Goal: Information Seeking & Learning: Find specific fact

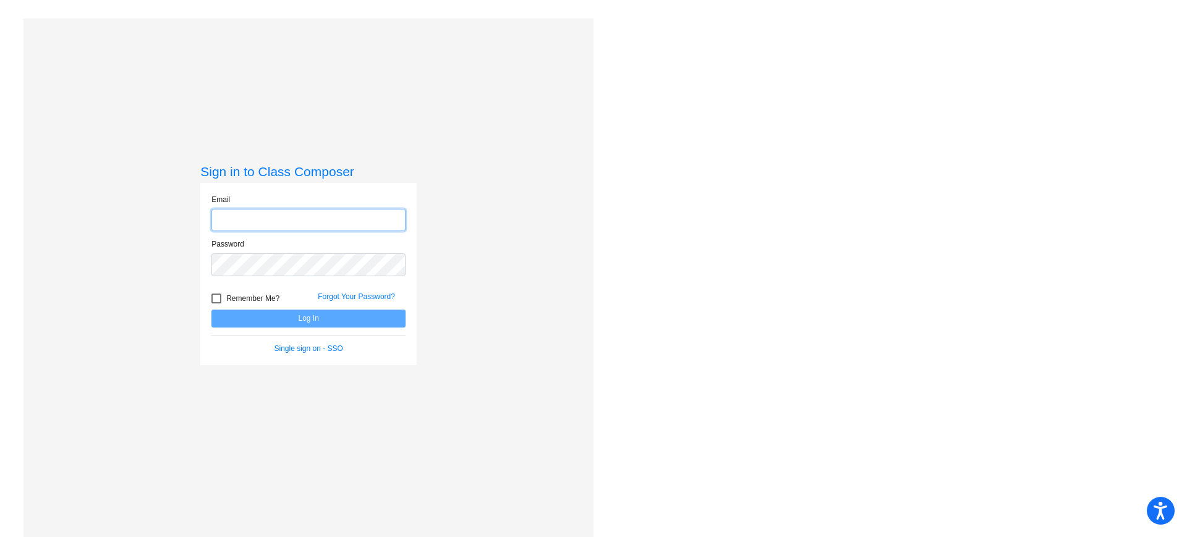
type input "[EMAIL_ADDRESS][DOMAIN_NAME]"
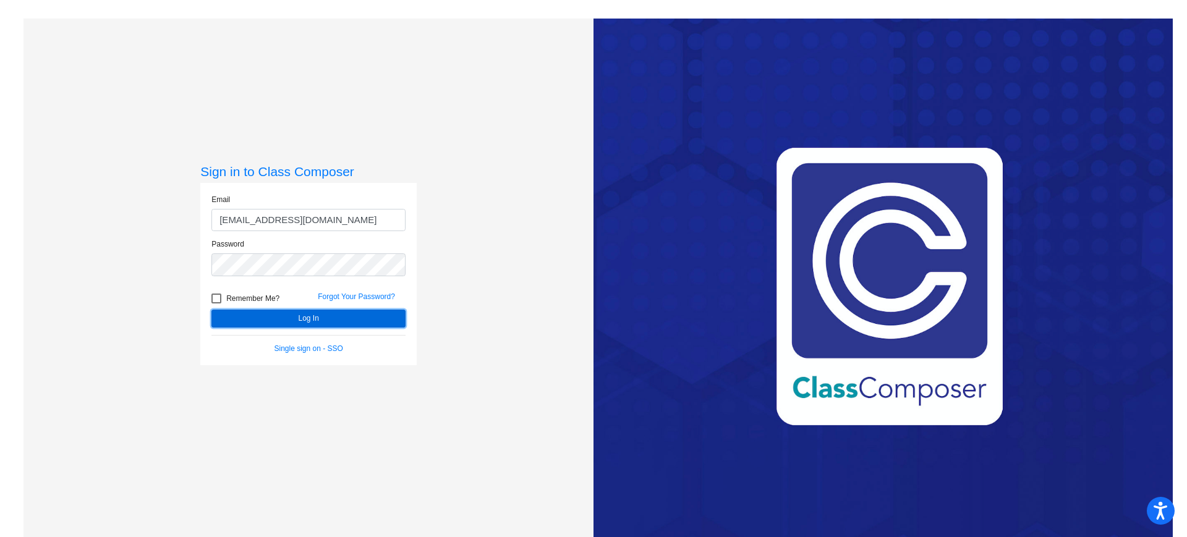
click at [326, 315] on button "Log In" at bounding box center [308, 319] width 194 height 18
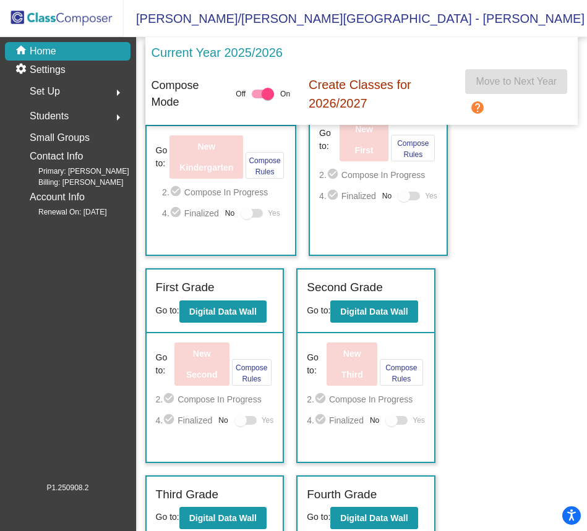
scroll to position [95, 0]
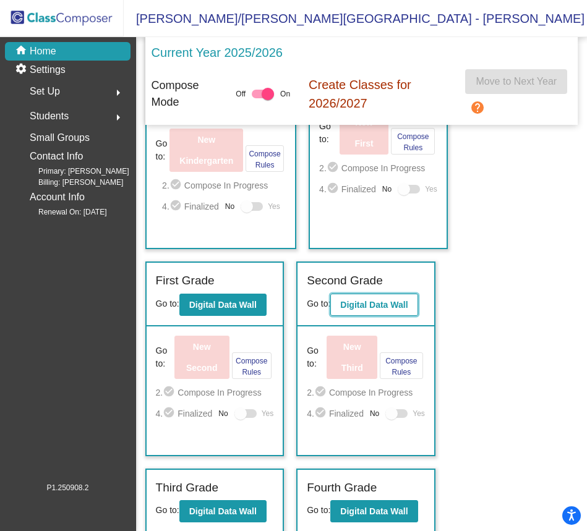
click at [386, 310] on b "Digital Data Wall" at bounding box center [373, 305] width 67 height 10
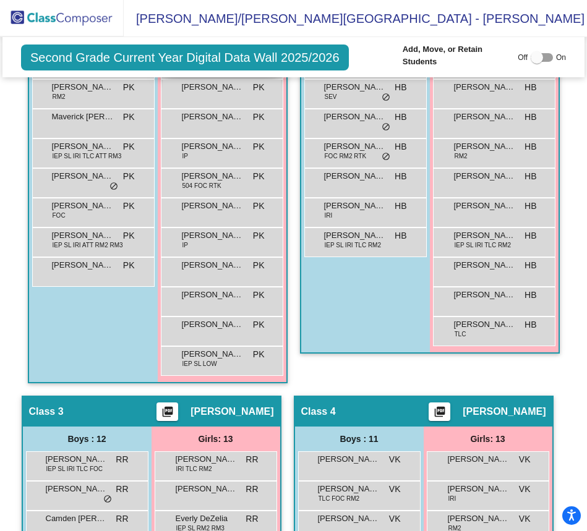
scroll to position [566, 0]
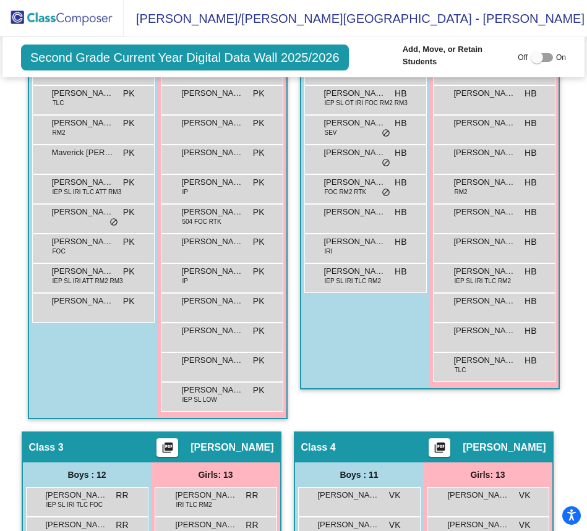
click at [66, 16] on img at bounding box center [62, 18] width 124 height 36
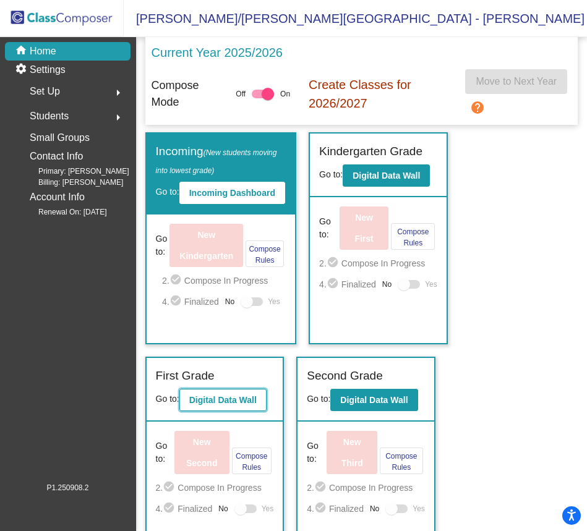
click at [210, 405] on b "Digital Data Wall" at bounding box center [222, 400] width 67 height 10
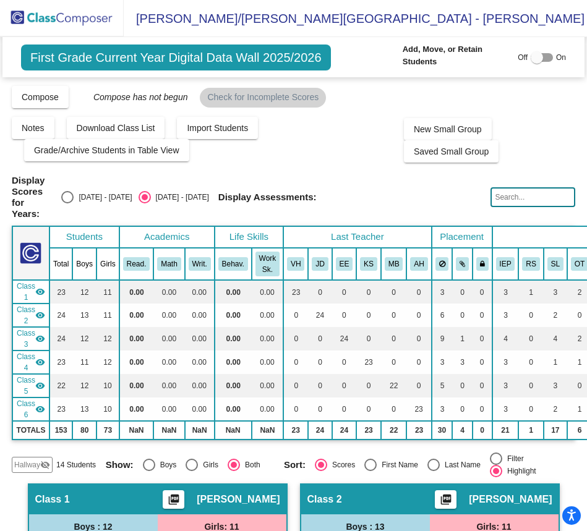
click at [80, 18] on img at bounding box center [62, 18] width 124 height 36
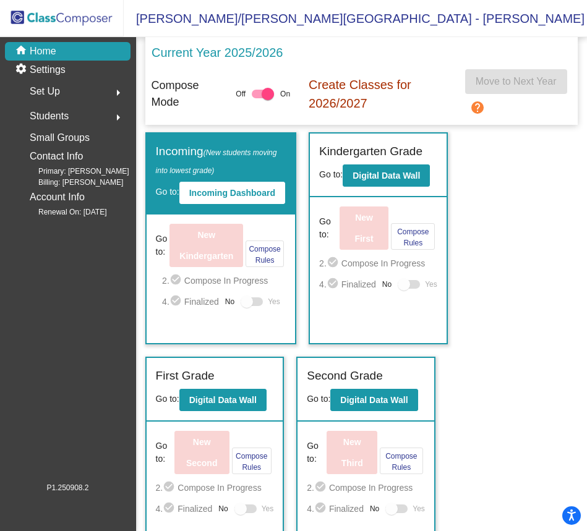
click at [99, 117] on div "Students arrow_right" at bounding box center [71, 116] width 118 height 25
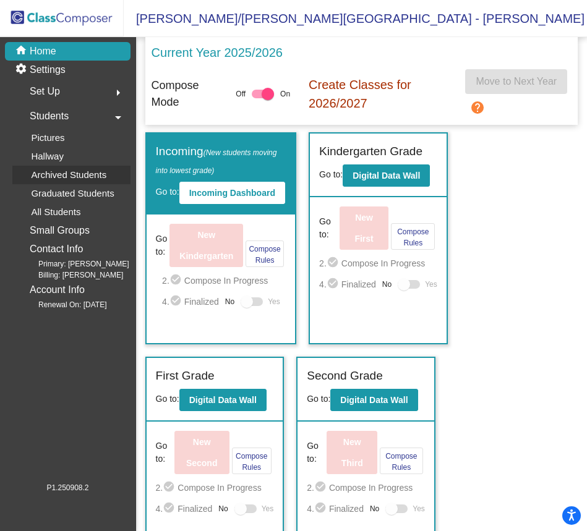
click at [78, 182] on div "Archived Students" at bounding box center [64, 175] width 104 height 19
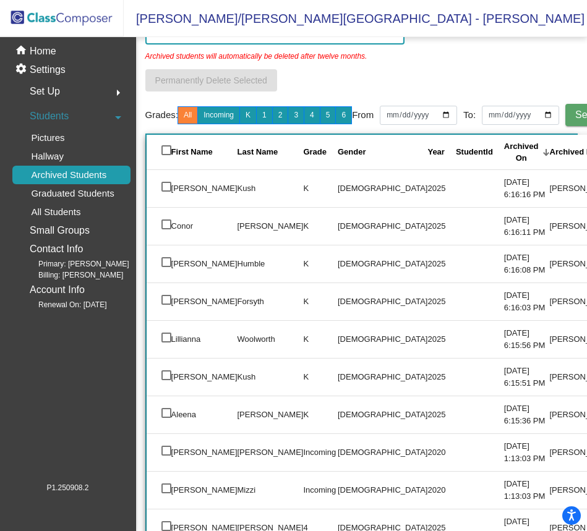
scroll to position [85, 0]
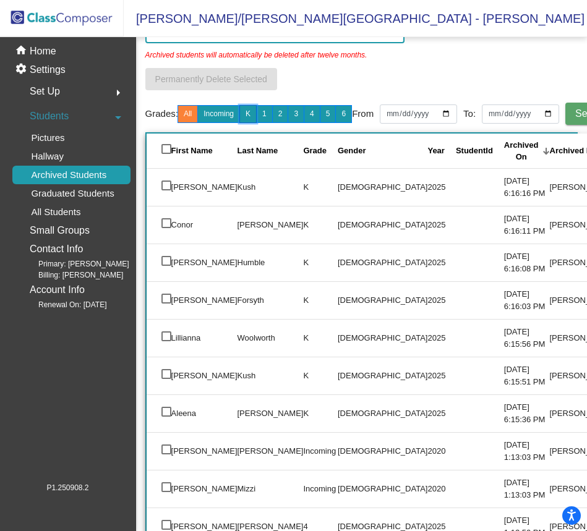
click at [249, 114] on button "K" at bounding box center [247, 114] width 17 height 18
click at [262, 117] on button "1" at bounding box center [264, 114] width 17 height 18
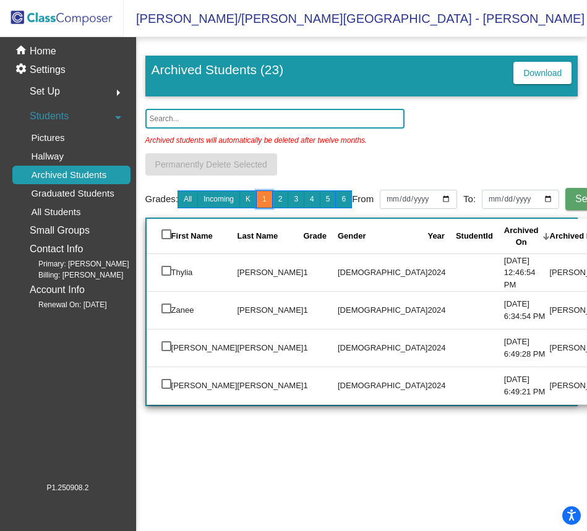
scroll to position [0, 0]
click at [242, 202] on button "K" at bounding box center [247, 199] width 17 height 18
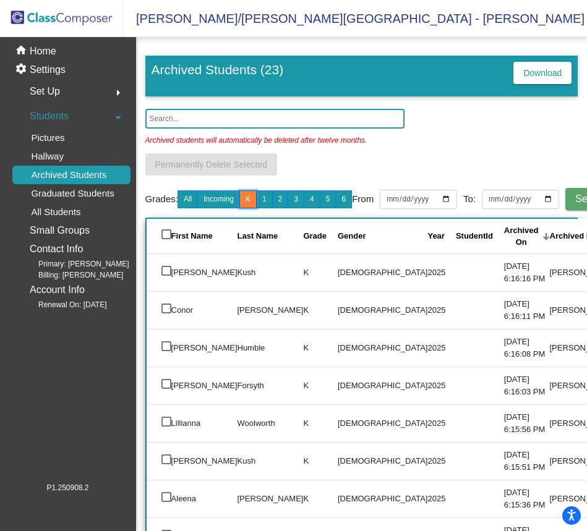
scroll to position [1, 0]
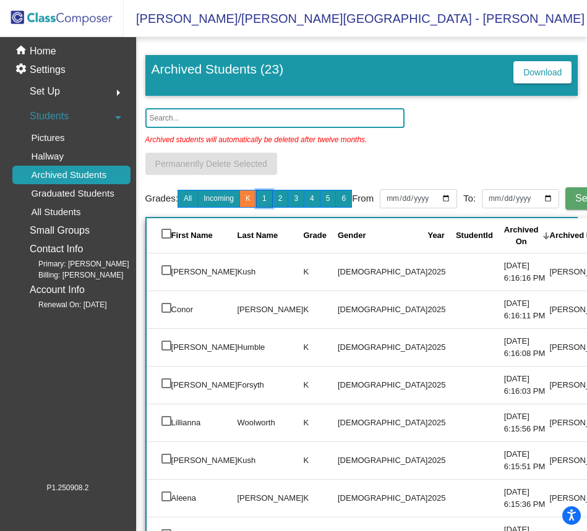
click at [264, 200] on button "1" at bounding box center [264, 199] width 17 height 18
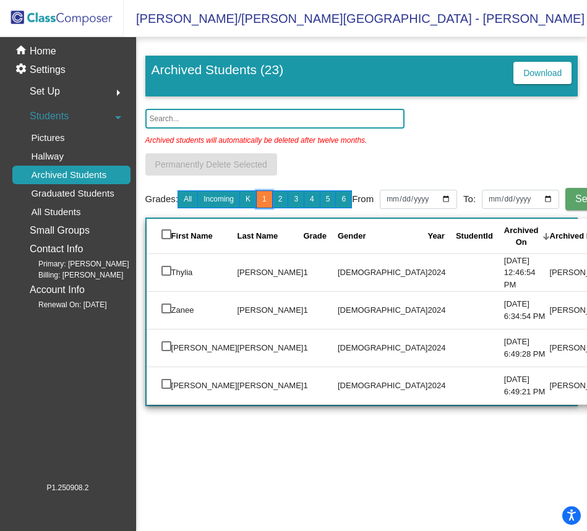
scroll to position [0, 0]
click at [284, 197] on button "2" at bounding box center [280, 199] width 17 height 18
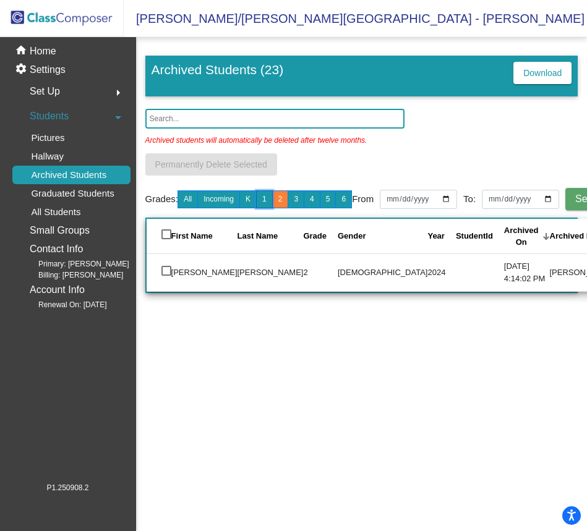
click at [258, 197] on button "1" at bounding box center [264, 199] width 17 height 18
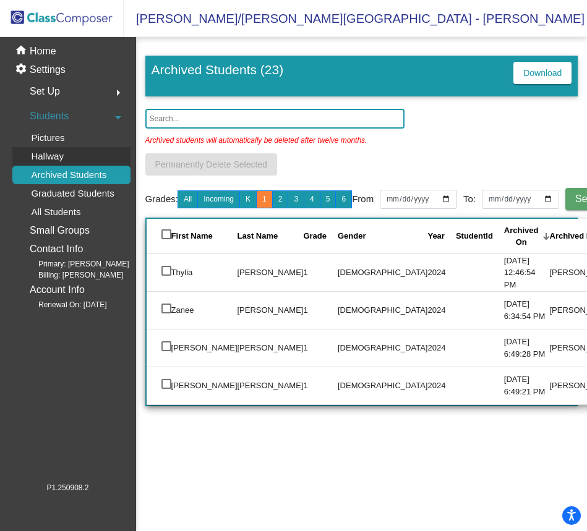
click at [38, 153] on p "Hallway" at bounding box center [47, 156] width 33 height 15
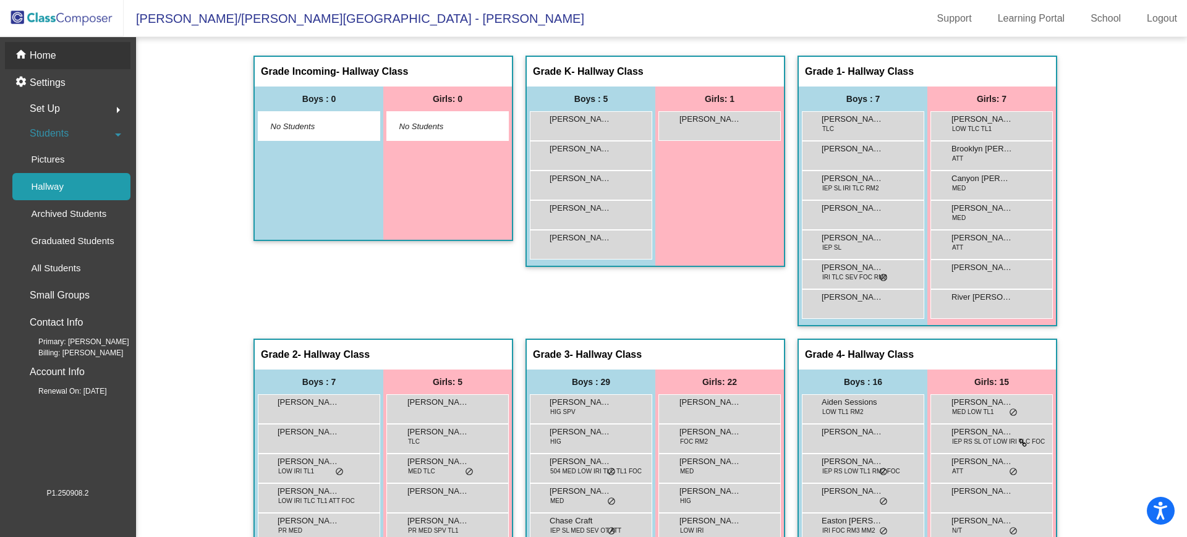
click at [43, 48] on p "Home" at bounding box center [43, 55] width 27 height 15
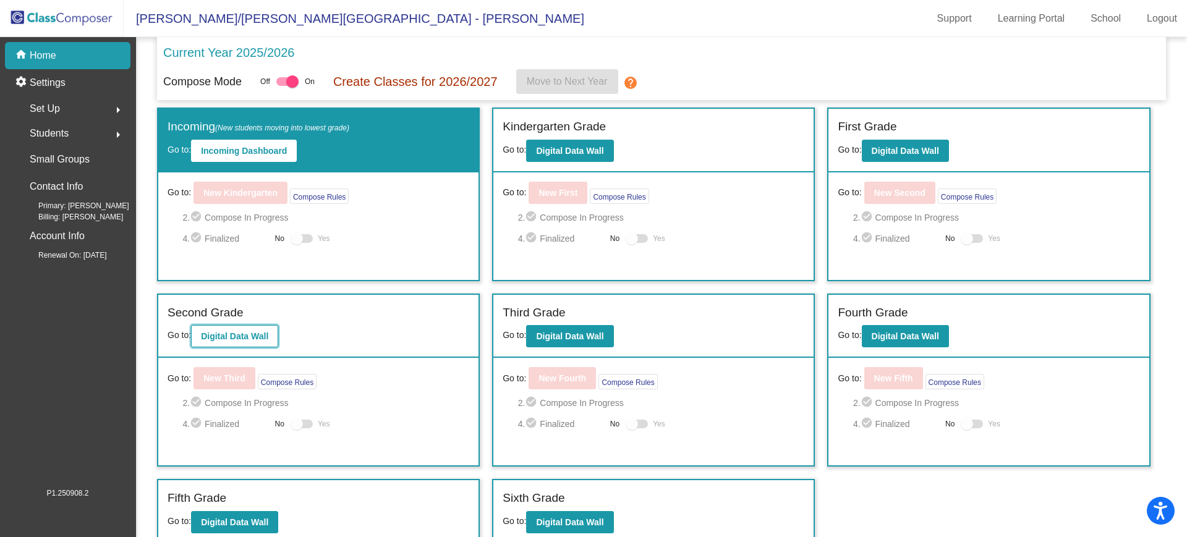
click at [236, 344] on button "Digital Data Wall" at bounding box center [234, 336] width 87 height 22
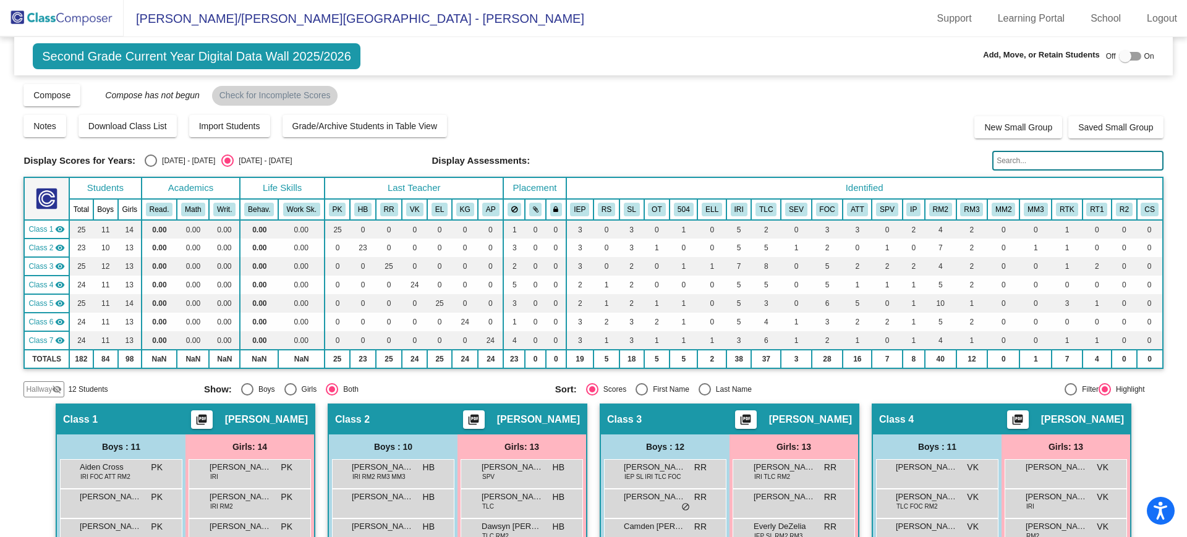
click at [34, 390] on span "Hallway" at bounding box center [39, 389] width 26 height 11
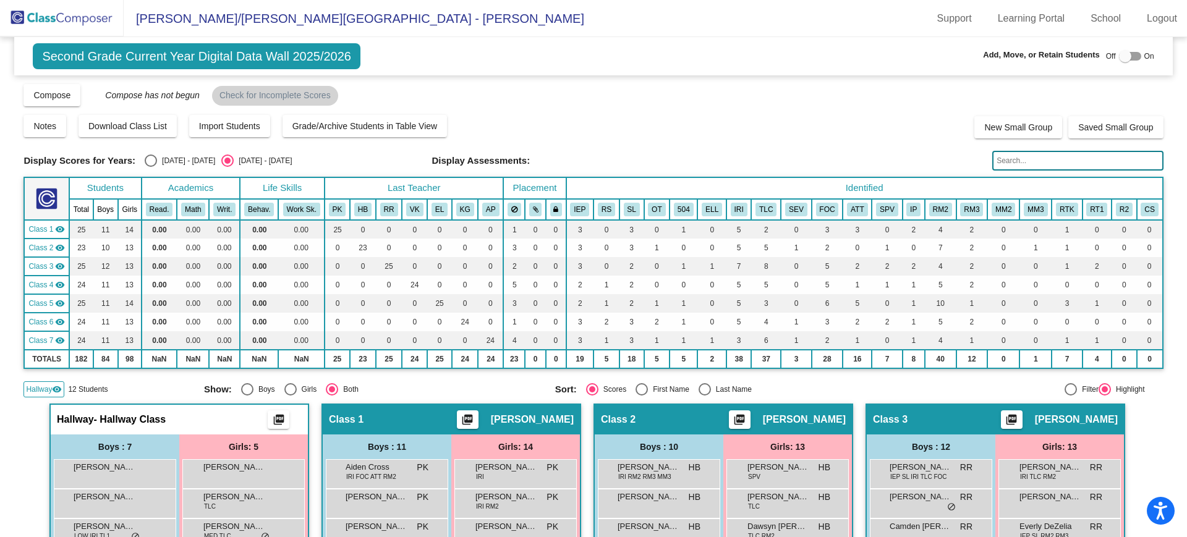
click at [1052, 156] on input "text" at bounding box center [1078, 161] width 171 height 20
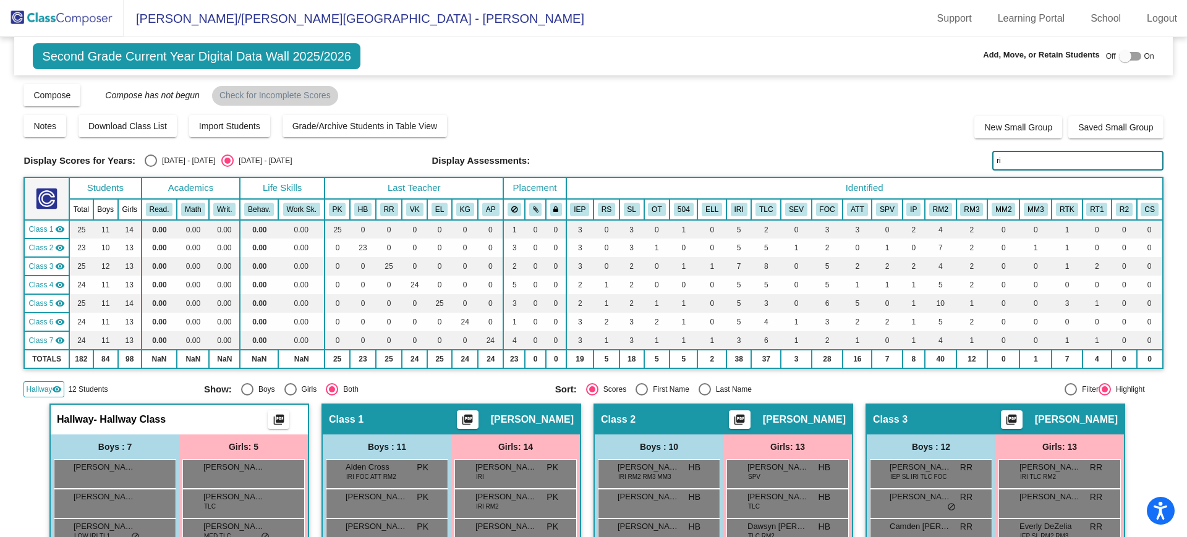
type input "r"
click at [1033, 164] on input "[GEOGRAPHIC_DATA]" at bounding box center [1078, 161] width 171 height 20
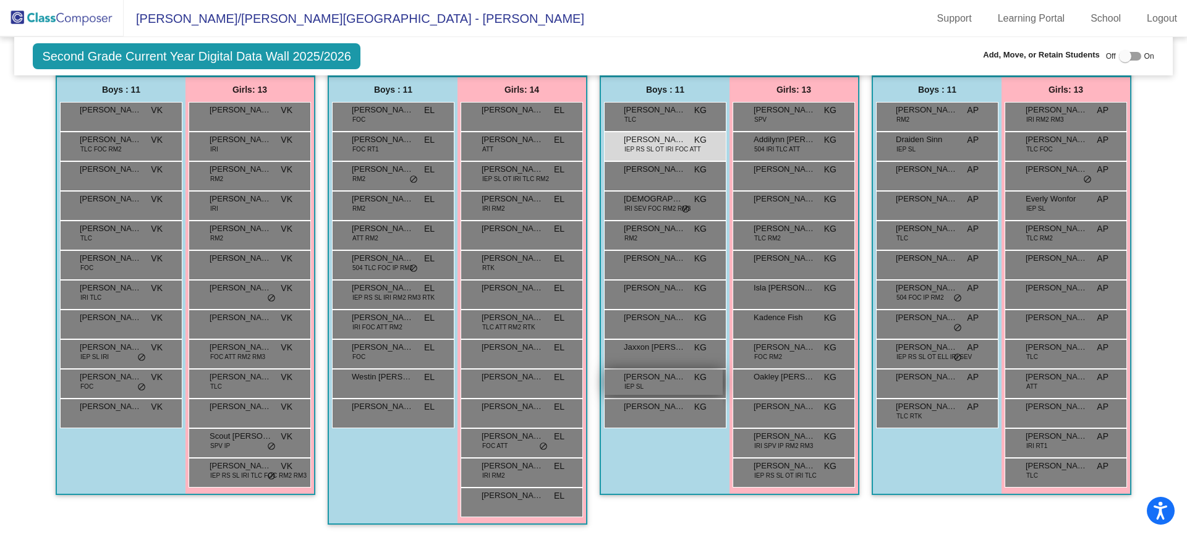
scroll to position [119, 0]
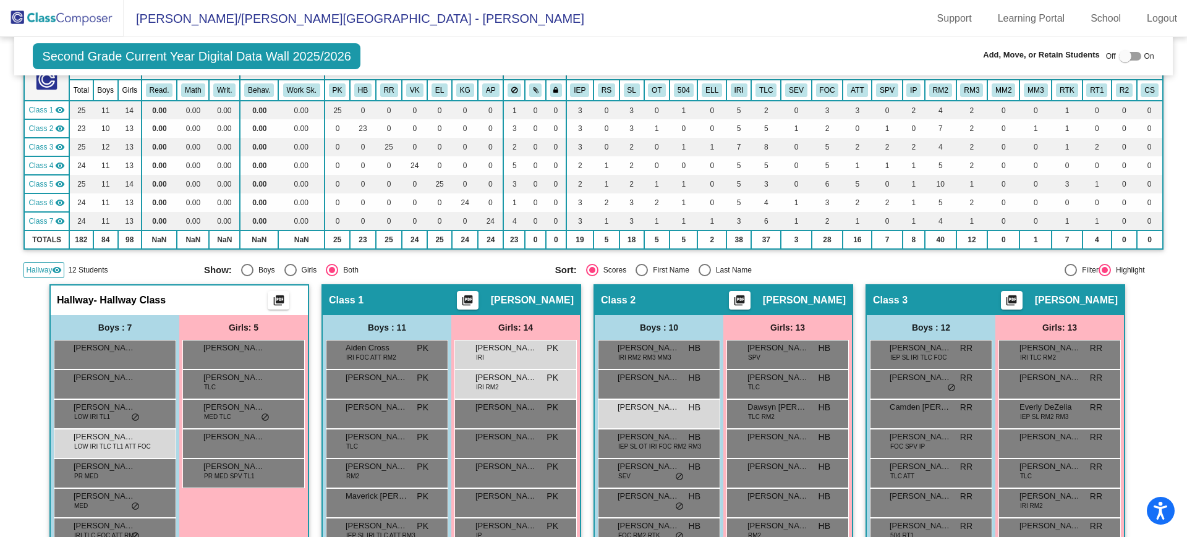
type input "b"
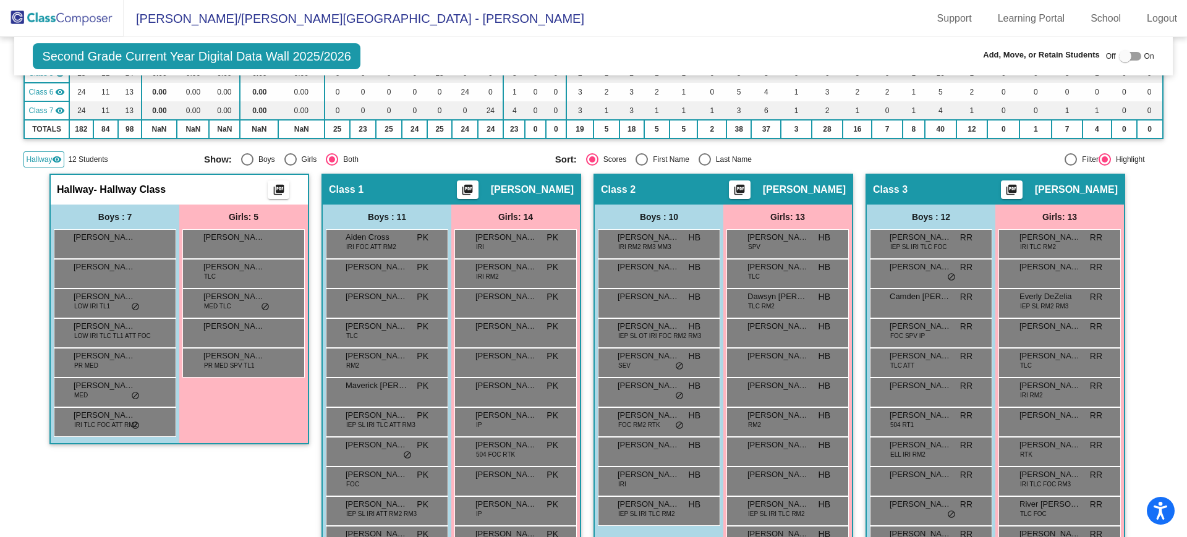
scroll to position [75, 0]
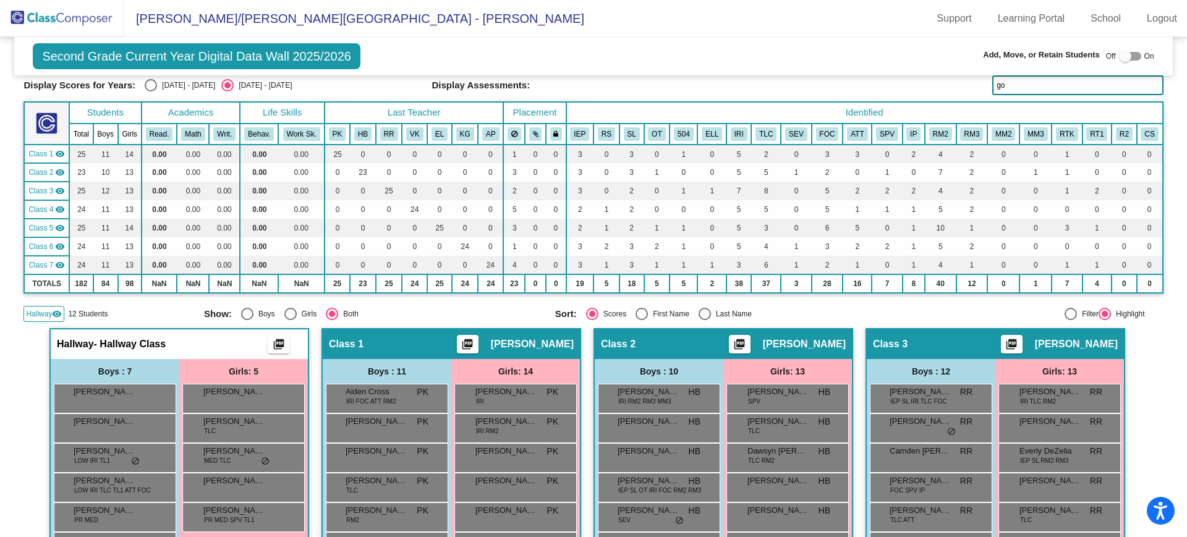
type input "g"
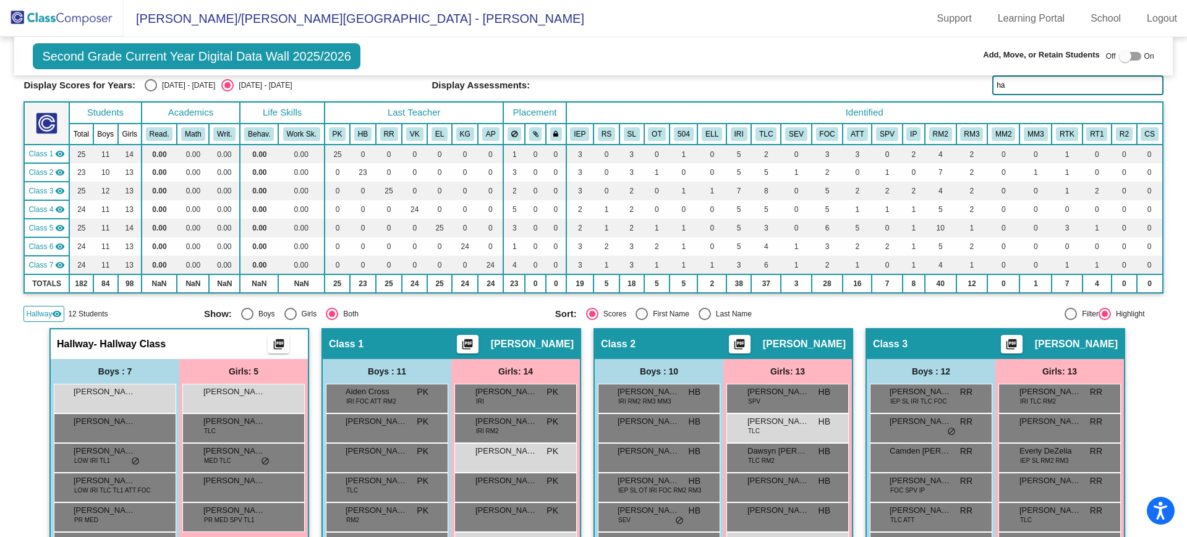
type input "h"
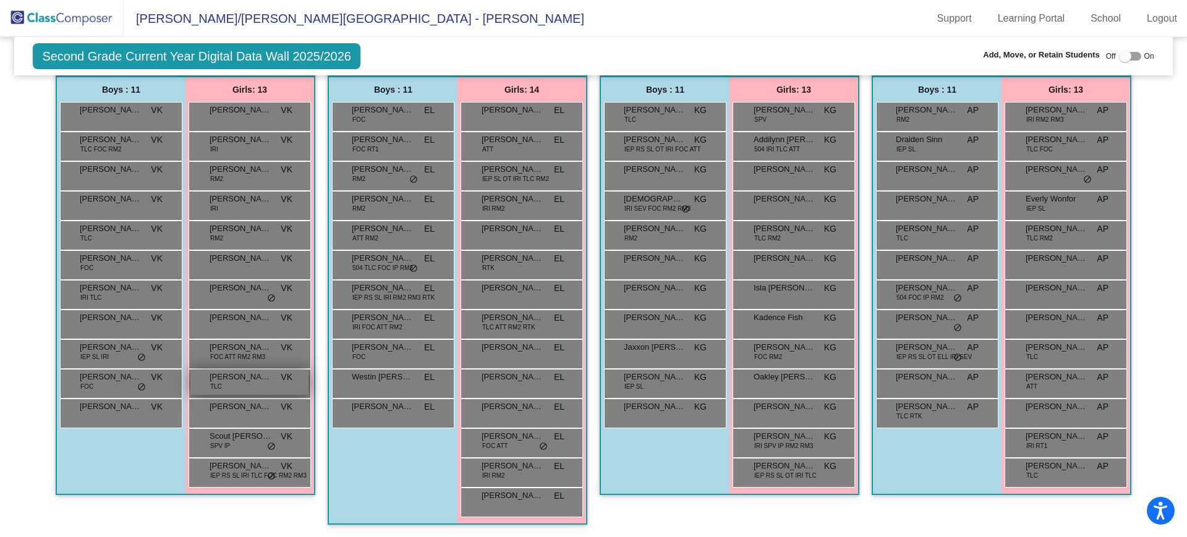
scroll to position [0, 0]
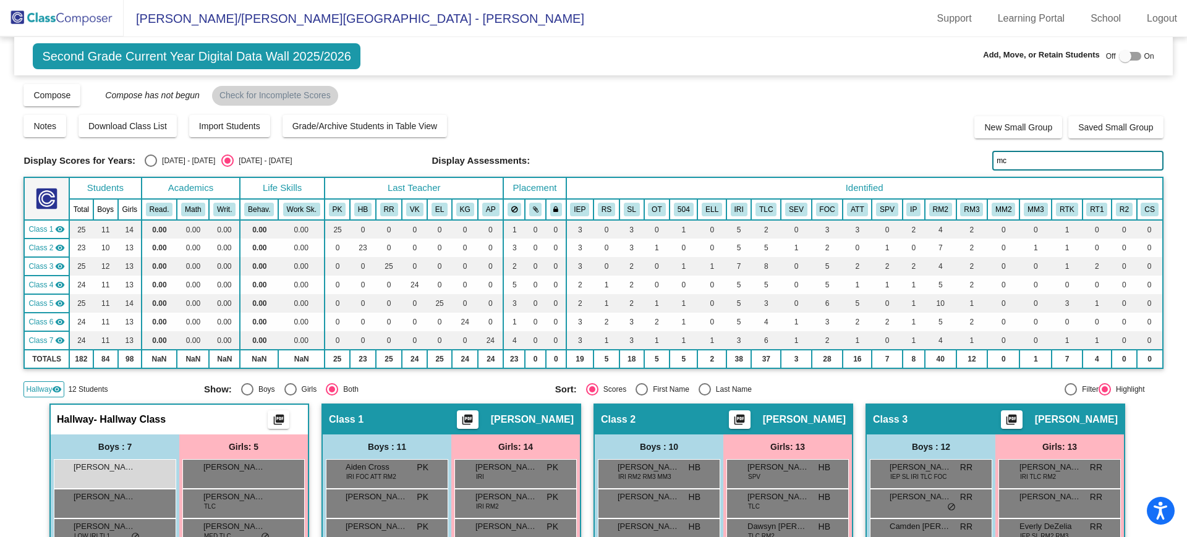
type input "m"
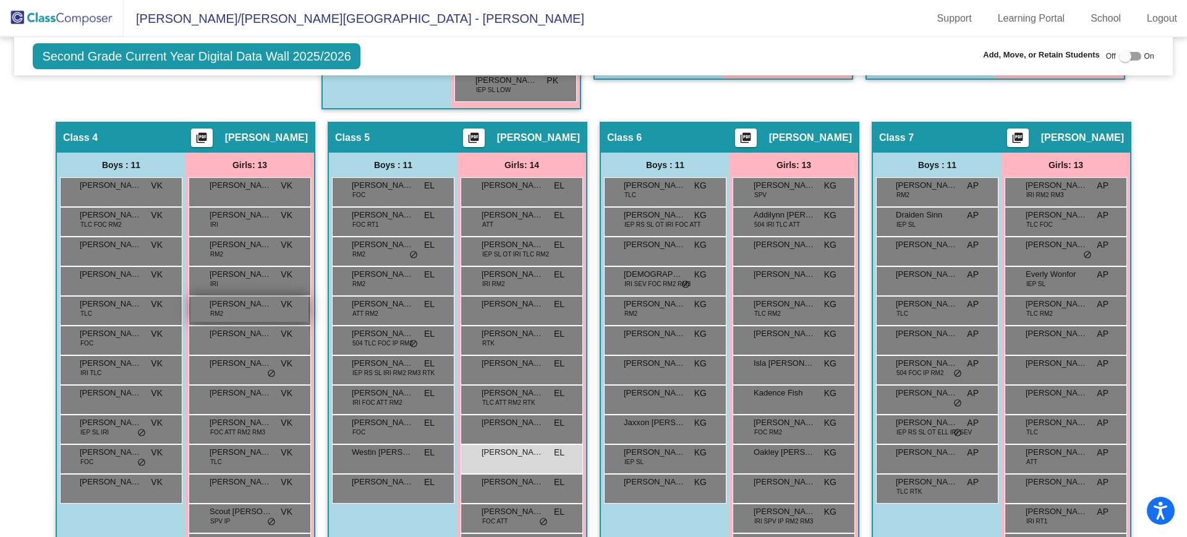
scroll to position [848, 0]
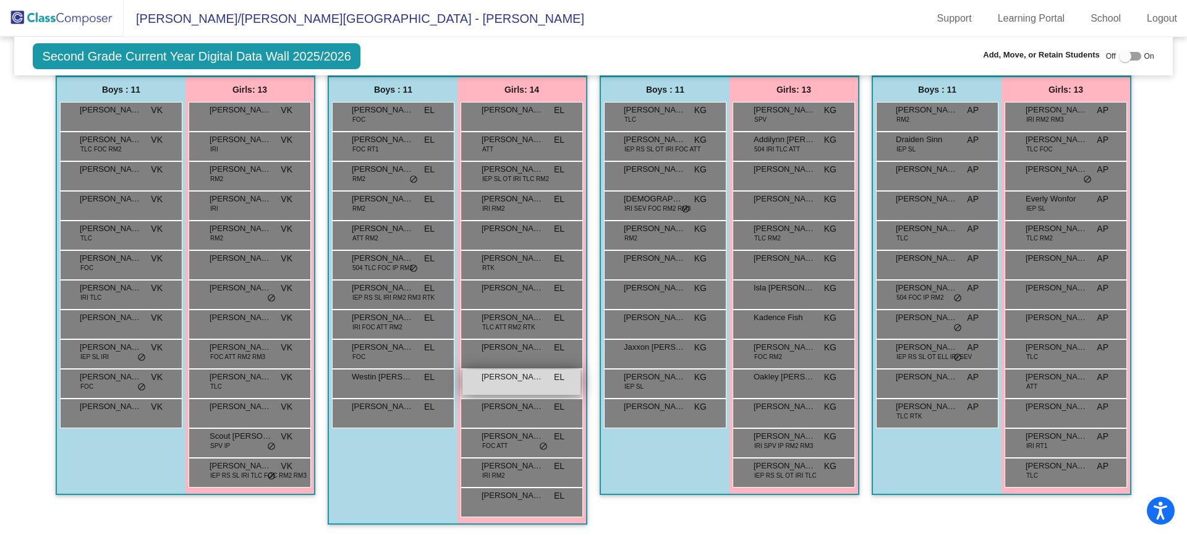
type input "bridges"
click at [531, 375] on span "[PERSON_NAME]" at bounding box center [513, 377] width 62 height 12
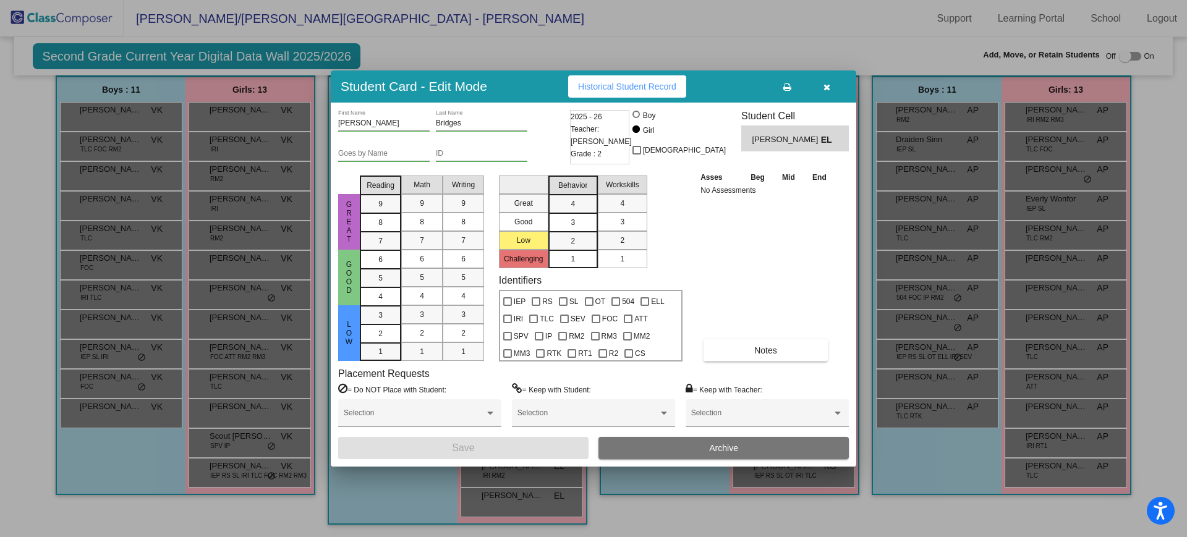
click at [826, 83] on icon "button" at bounding box center [827, 87] width 7 height 9
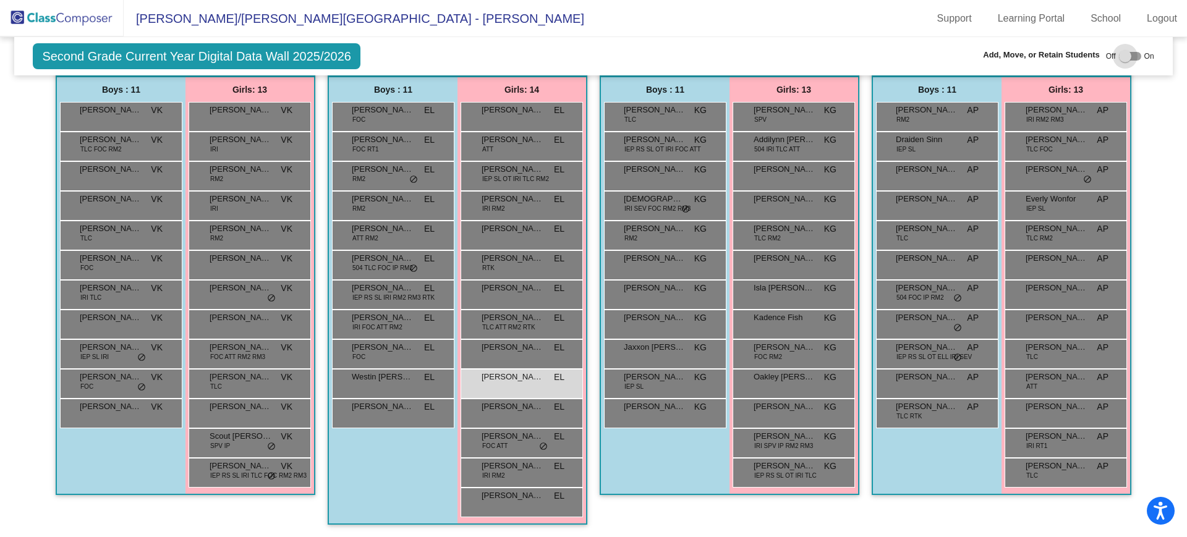
click at [1120, 57] on div at bounding box center [1125, 56] width 12 height 12
checkbox input "true"
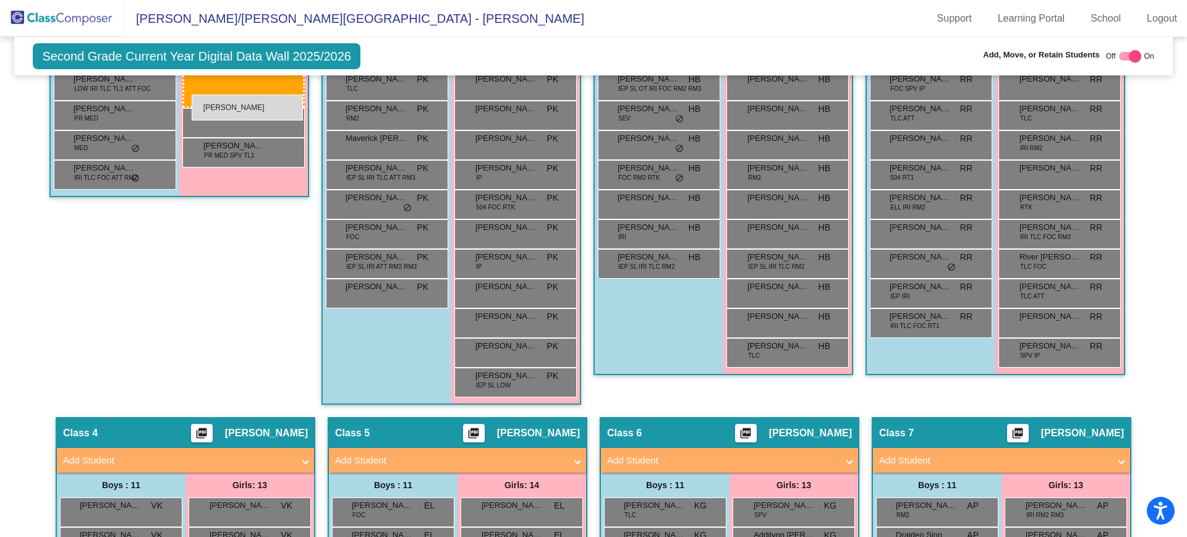
scroll to position [500, 0]
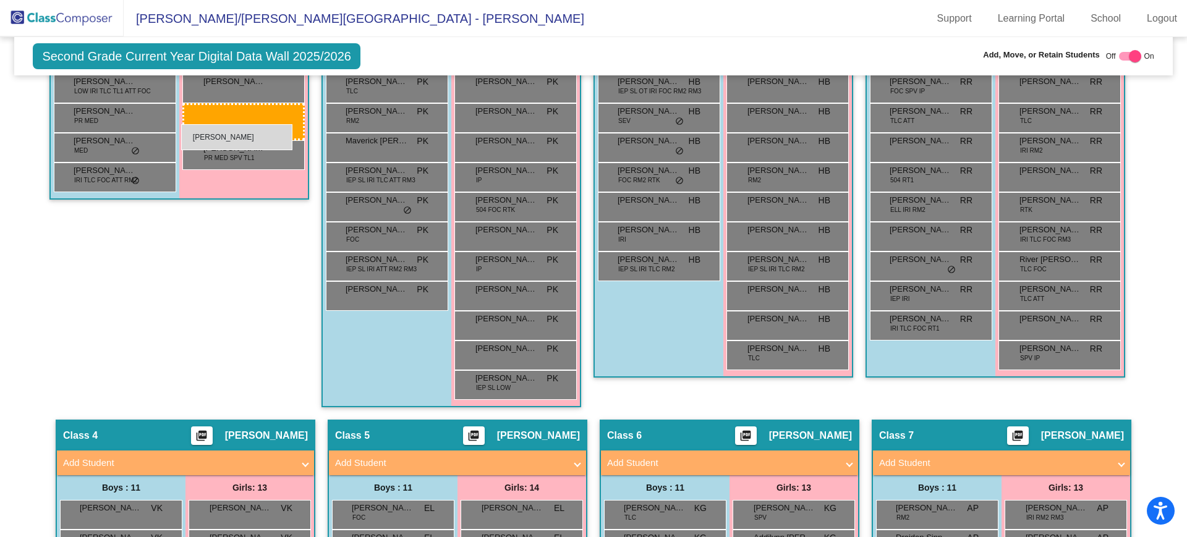
drag, startPoint x: 479, startPoint y: 426, endPoint x: 180, endPoint y: 123, distance: 425.9
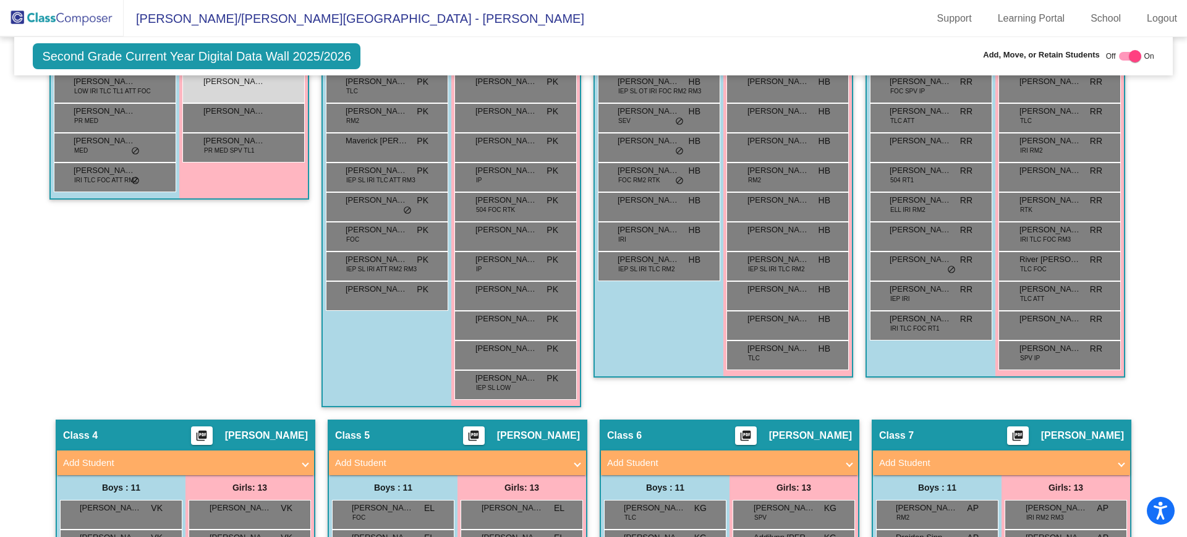
scroll to position [0, 0]
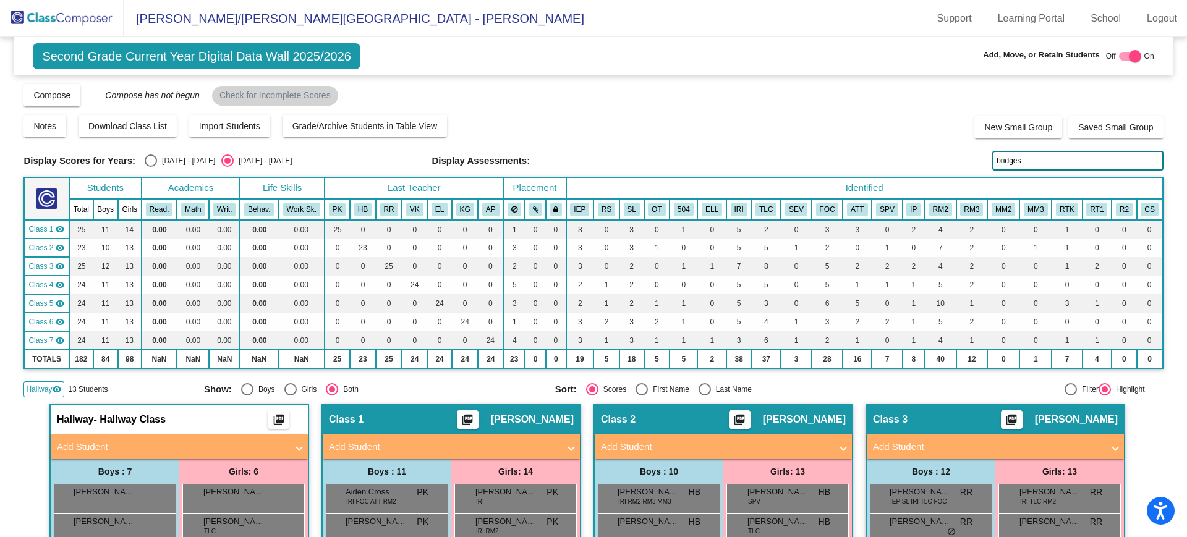
click at [1033, 161] on input "bridges" at bounding box center [1078, 161] width 171 height 20
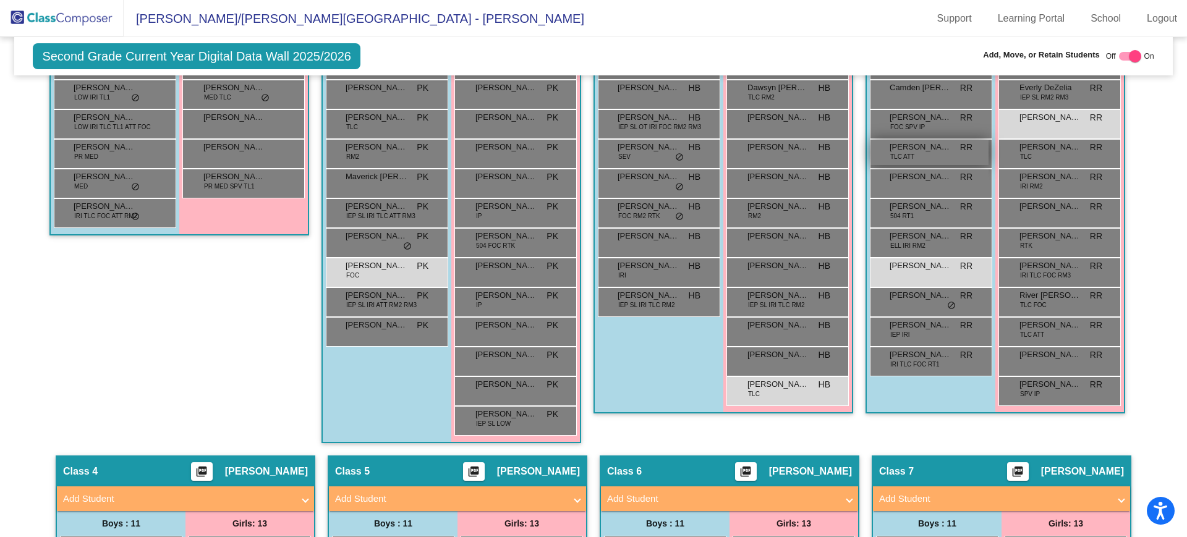
scroll to position [386, 0]
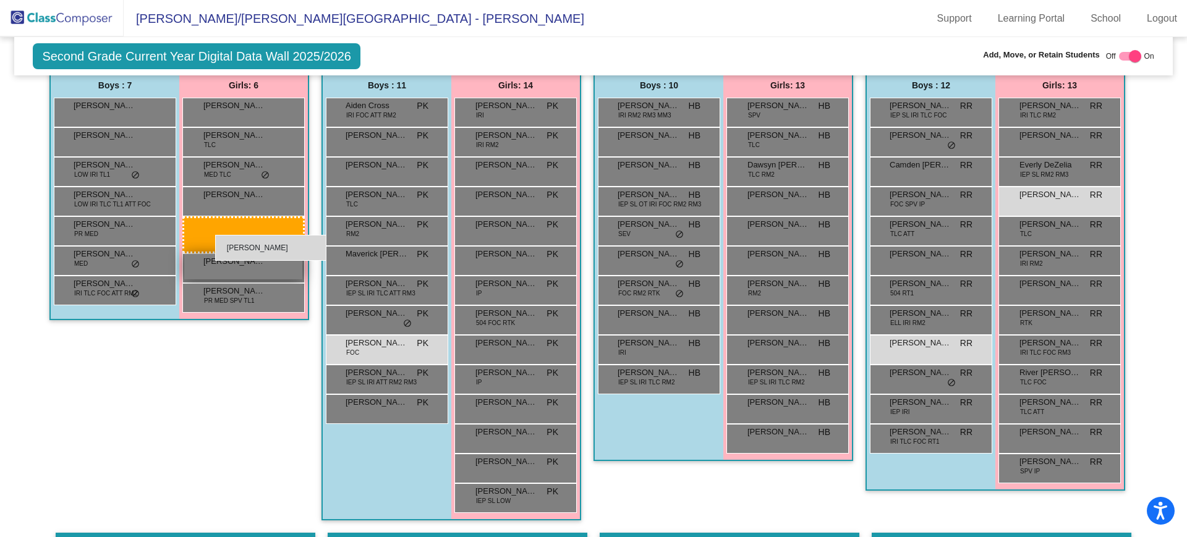
drag, startPoint x: 767, startPoint y: 461, endPoint x: 219, endPoint y: 237, distance: 592.1
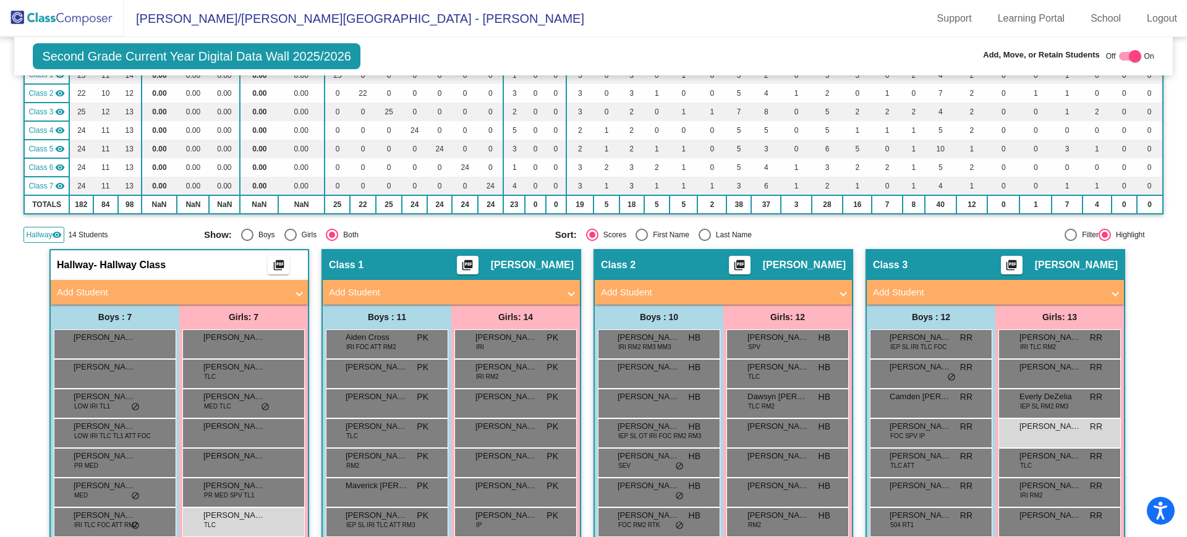
scroll to position [0, 0]
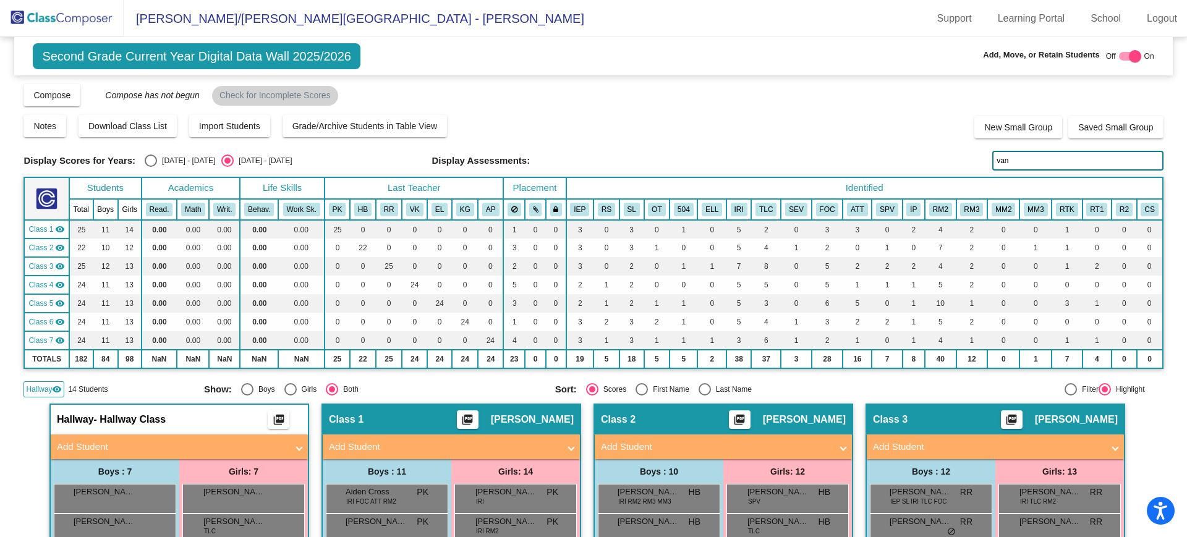
drag, startPoint x: 976, startPoint y: 159, endPoint x: 951, endPoint y: 158, distance: 24.8
click at [955, 161] on div "Display Scores for Years: [DATE] - [DATE] [DATE] - [DATE] Display Assessments: …" at bounding box center [593, 161] width 1140 height 20
type input "[PERSON_NAME]"
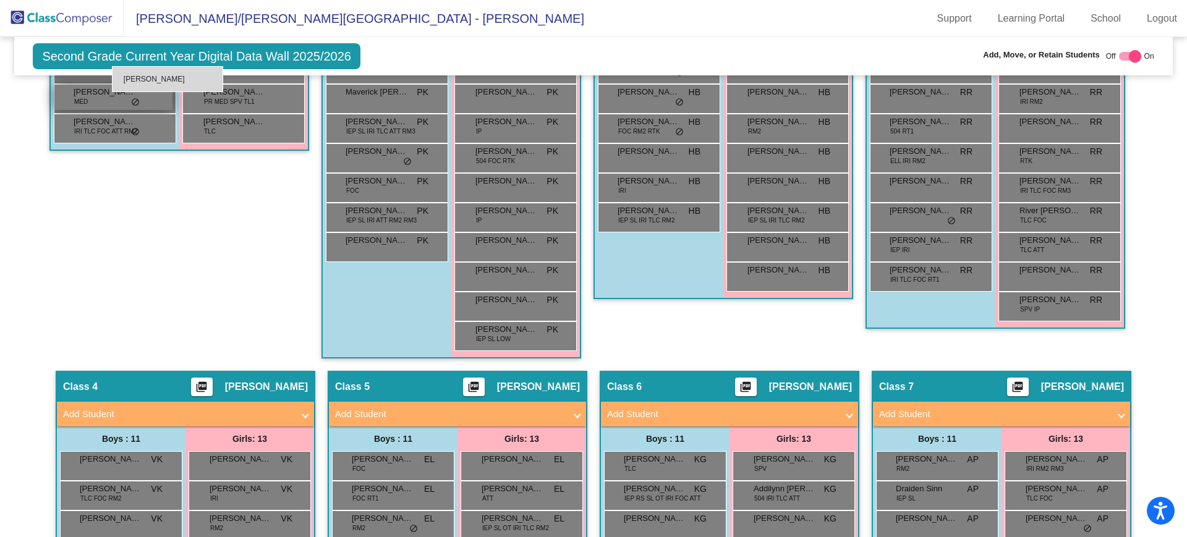
scroll to position [541, 0]
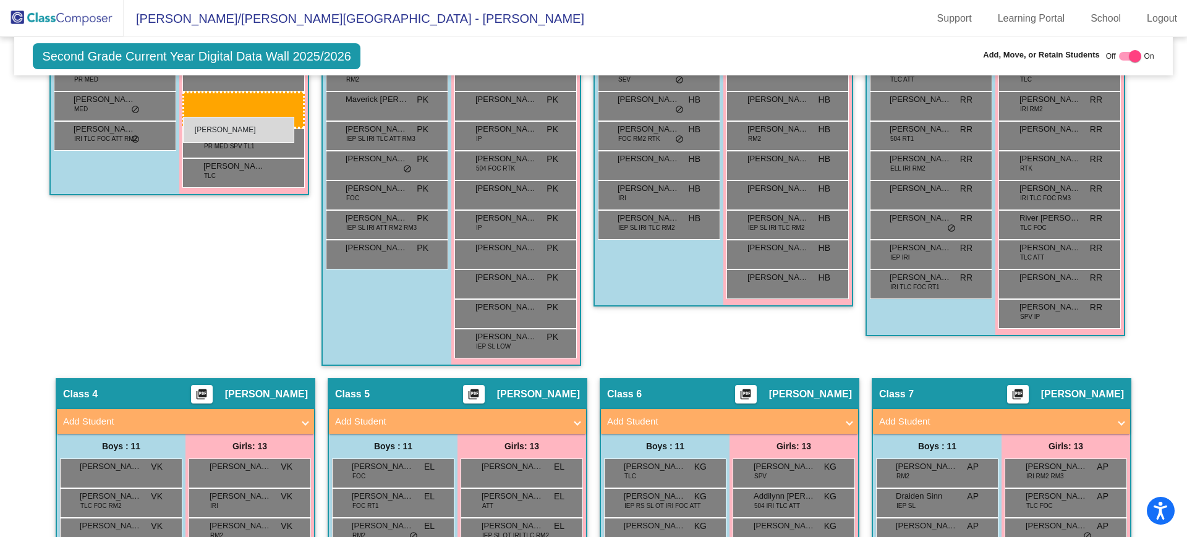
drag, startPoint x: 213, startPoint y: 282, endPoint x: 183, endPoint y: 117, distance: 167.9
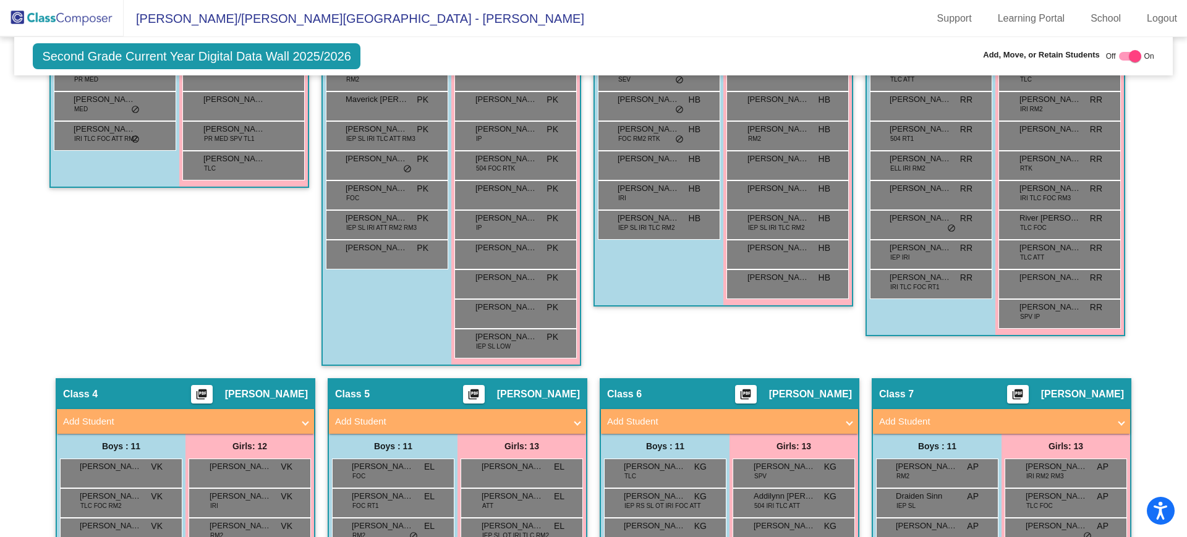
click at [100, 25] on img at bounding box center [62, 18] width 124 height 36
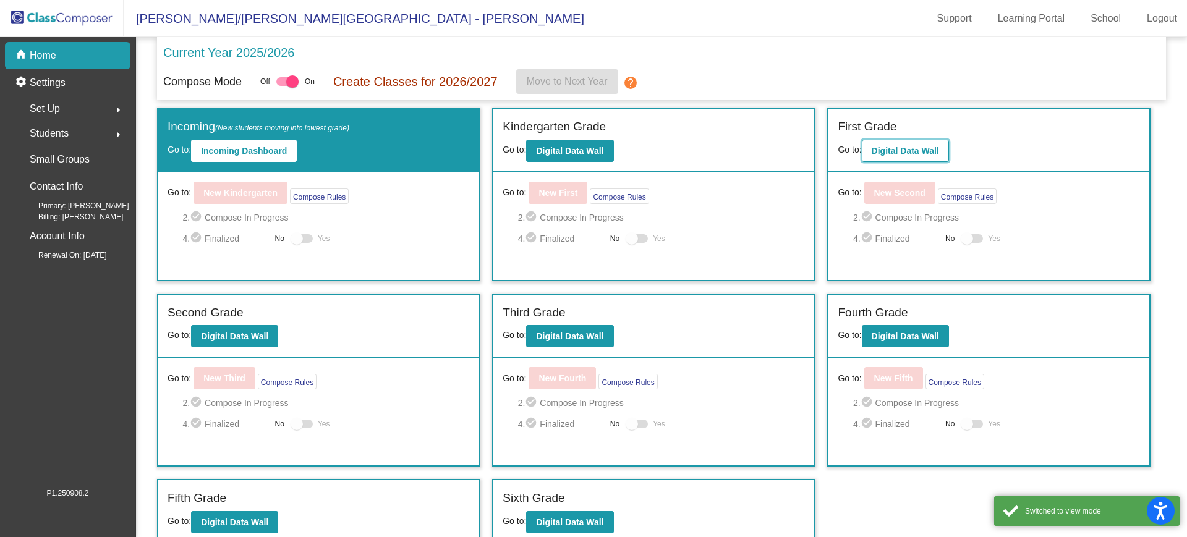
click at [933, 148] on b "Digital Data Wall" at bounding box center [905, 151] width 67 height 10
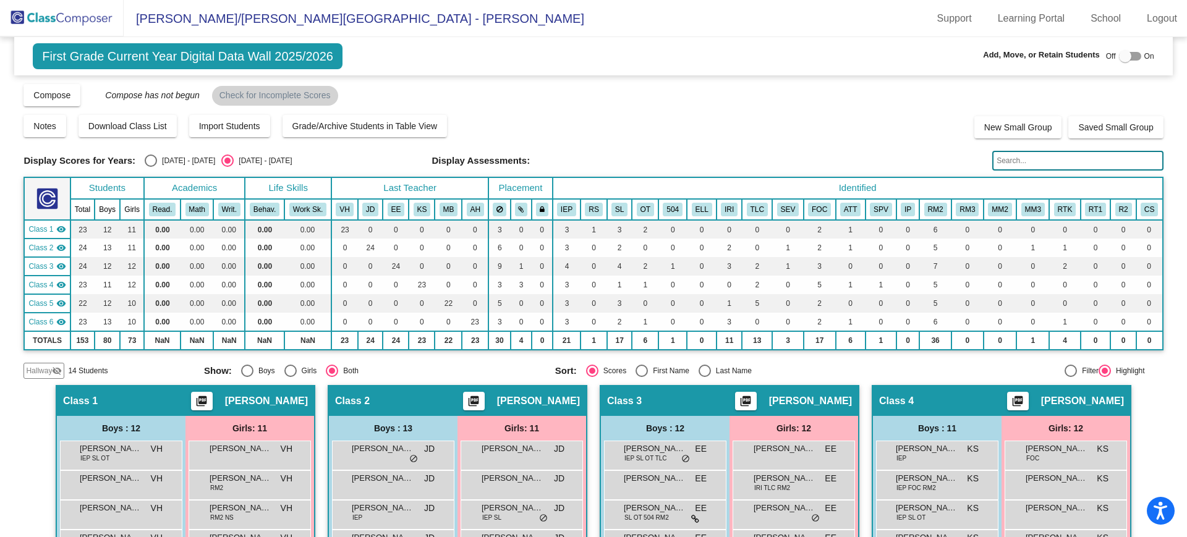
click at [1120, 57] on div at bounding box center [1125, 56] width 12 height 12
checkbox input "true"
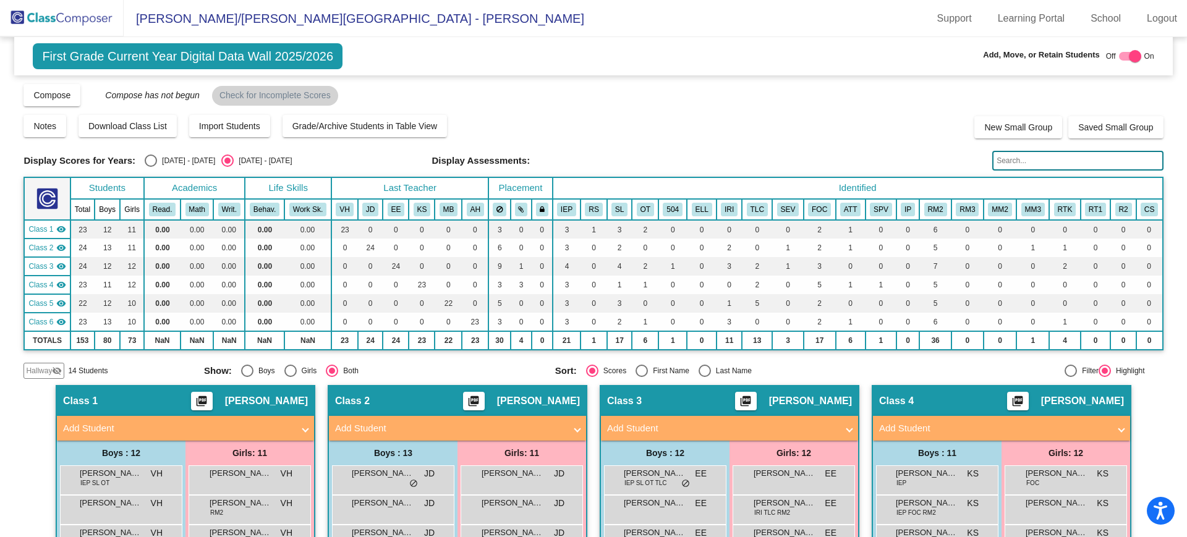
click at [1116, 161] on input "text" at bounding box center [1078, 161] width 171 height 20
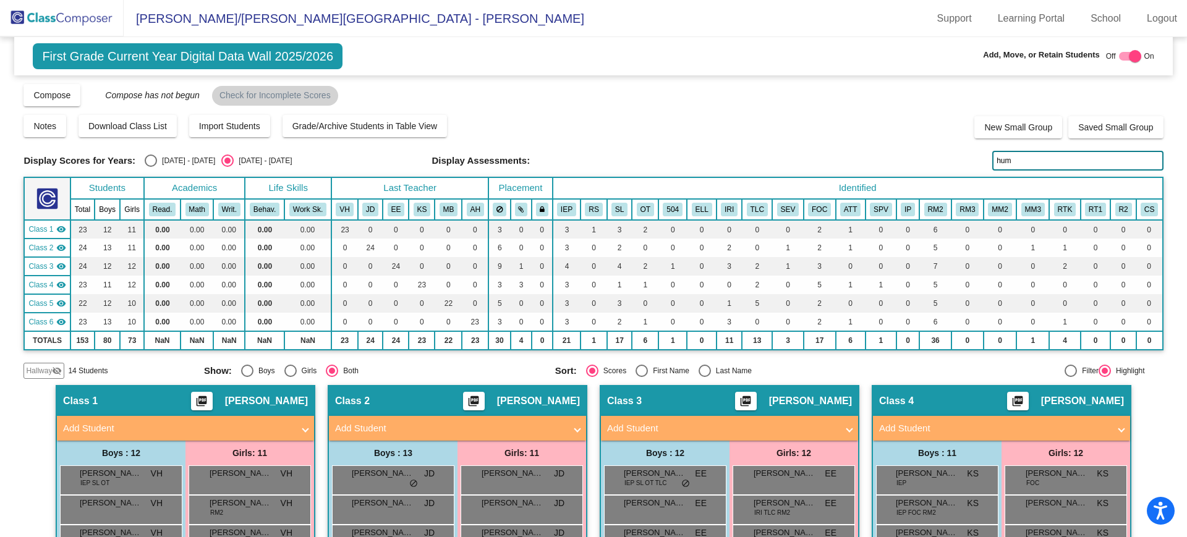
click at [38, 374] on span "Hallway" at bounding box center [39, 370] width 26 height 11
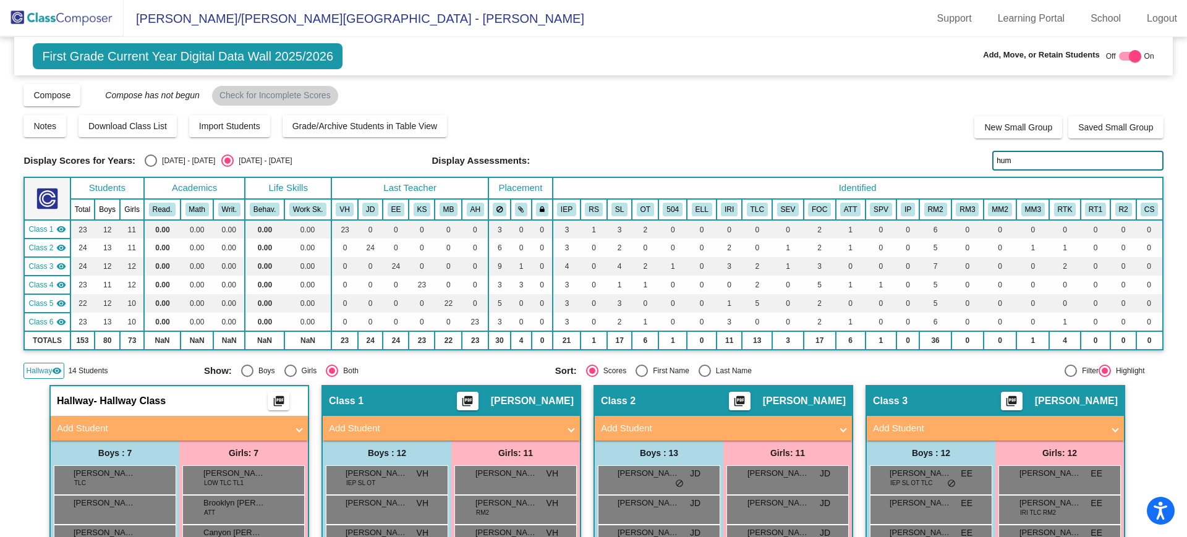
drag, startPoint x: 1022, startPoint y: 161, endPoint x: 940, endPoint y: 176, distance: 82.9
click at [940, 176] on div "Display Scores for Years: [DATE] - [DATE] [DATE] - [DATE] Grade/Archive Student…" at bounding box center [593, 231] width 1140 height 296
type input "w"
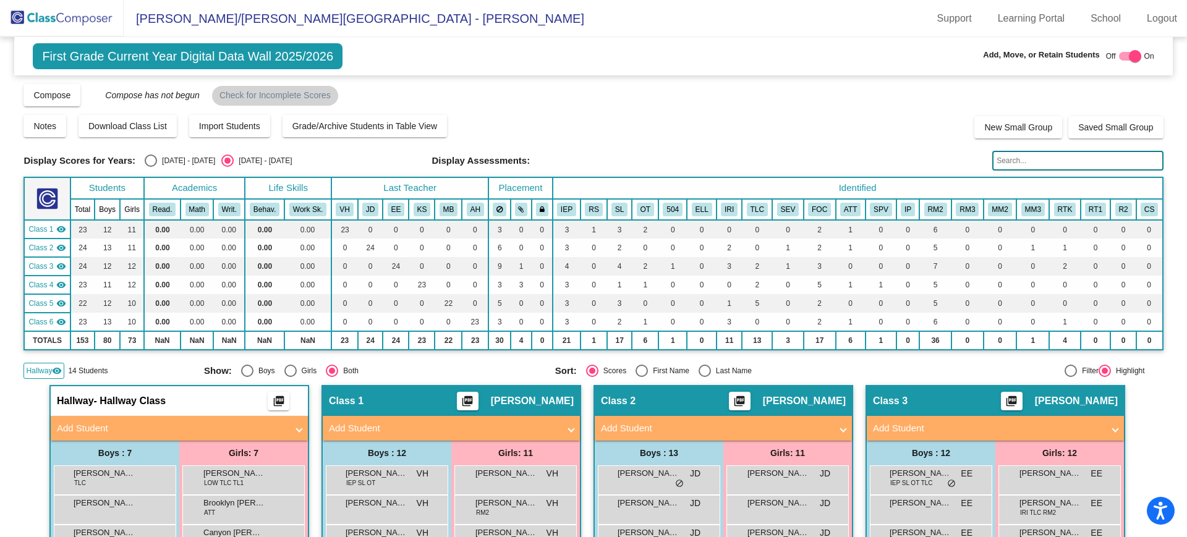
click at [1024, 160] on input "text" at bounding box center [1078, 161] width 171 height 20
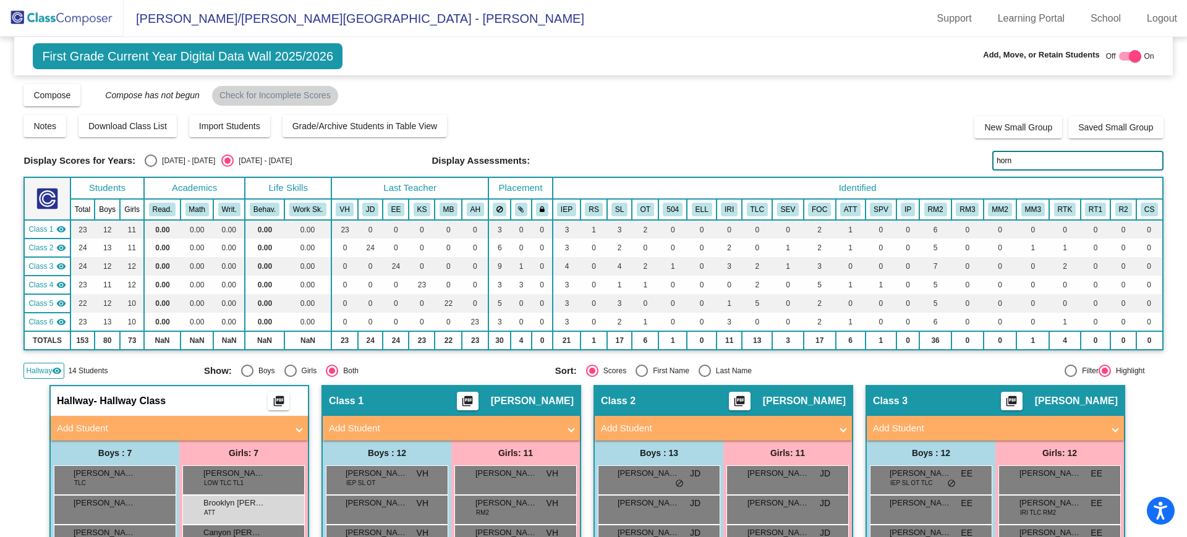
scroll to position [386, 0]
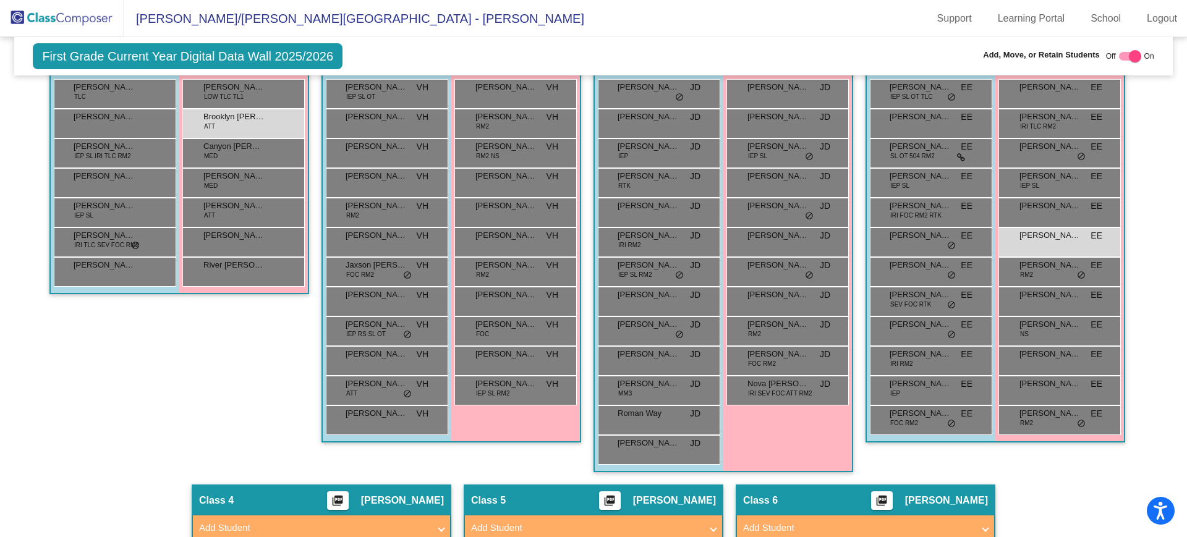
click at [1044, 491] on div "Hallway - Hallway Class picture_as_pdf Add Student First Name Last Name Student…" at bounding box center [593, 485] width 1140 height 972
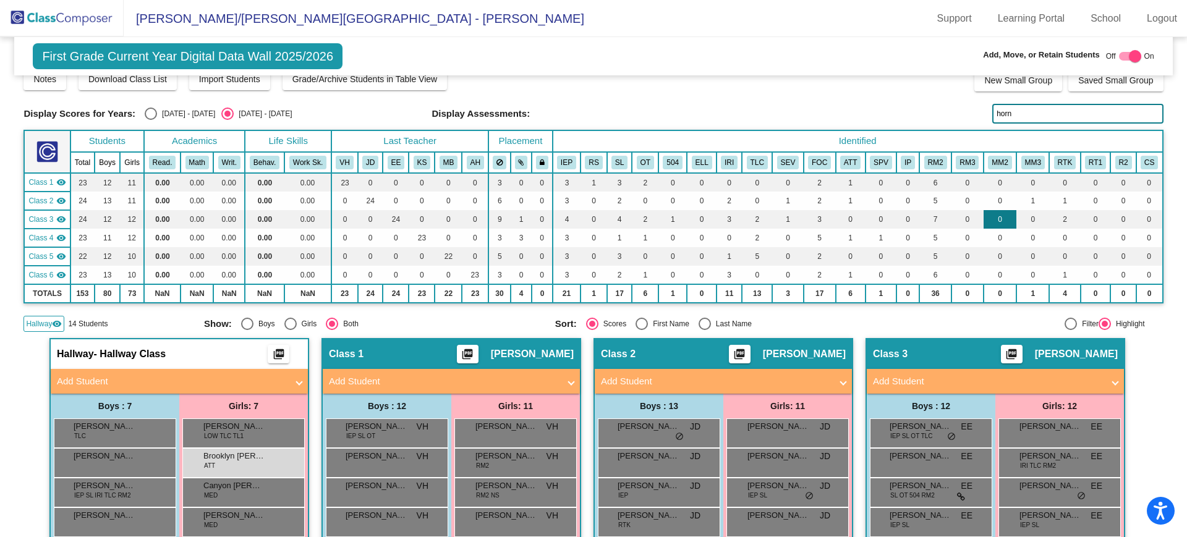
scroll to position [0, 0]
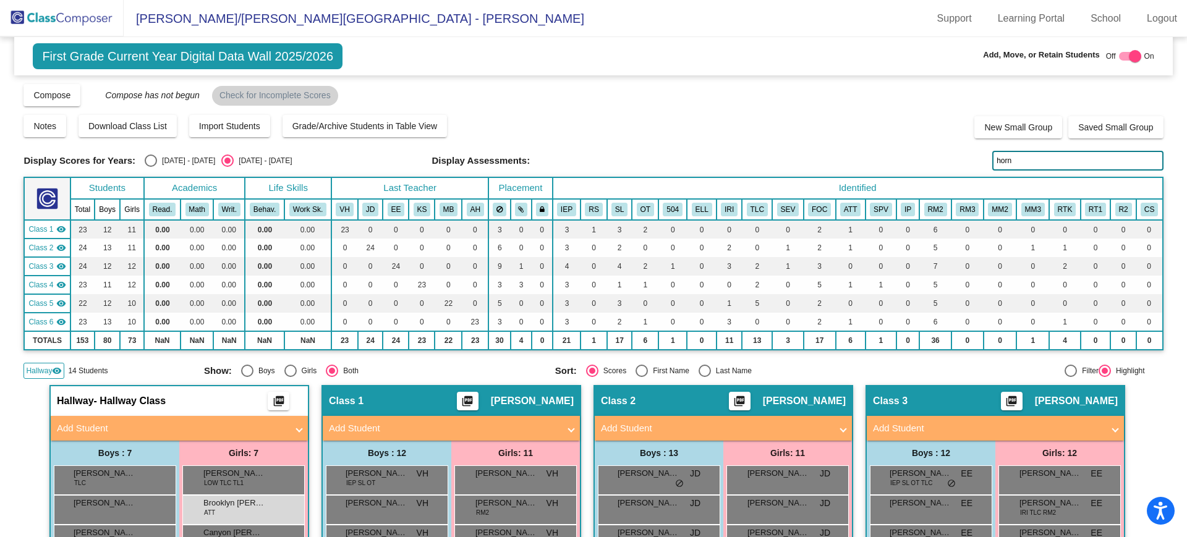
drag, startPoint x: 1022, startPoint y: 155, endPoint x: 978, endPoint y: 160, distance: 44.1
click at [978, 160] on div "Display Scores for Years: [DATE] - [DATE] [DATE] - [DATE] Display Assessments: …" at bounding box center [593, 161] width 1140 height 20
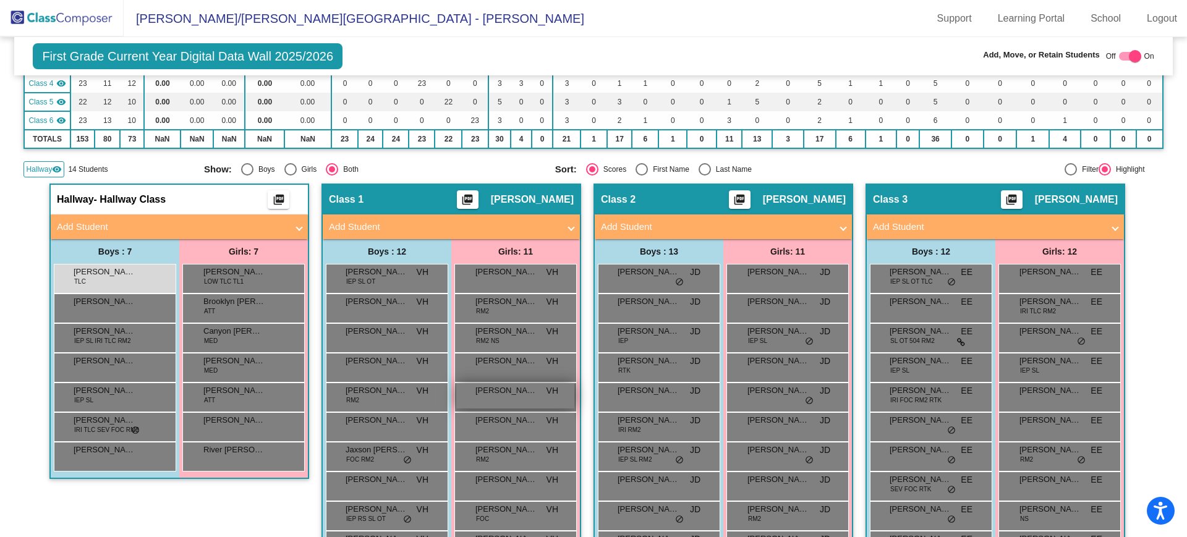
scroll to position [119, 0]
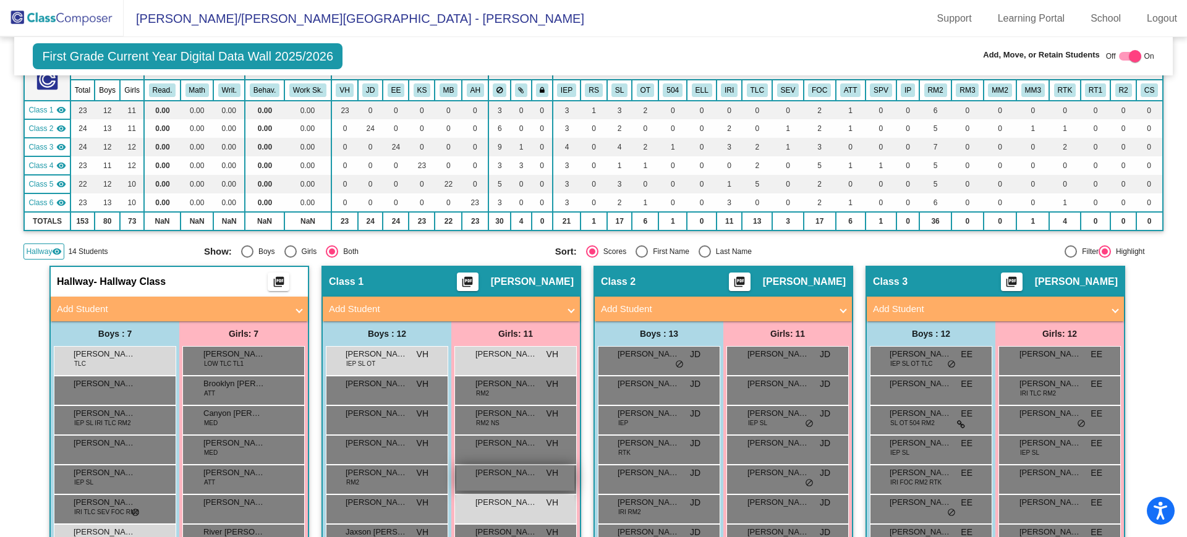
type input "m"
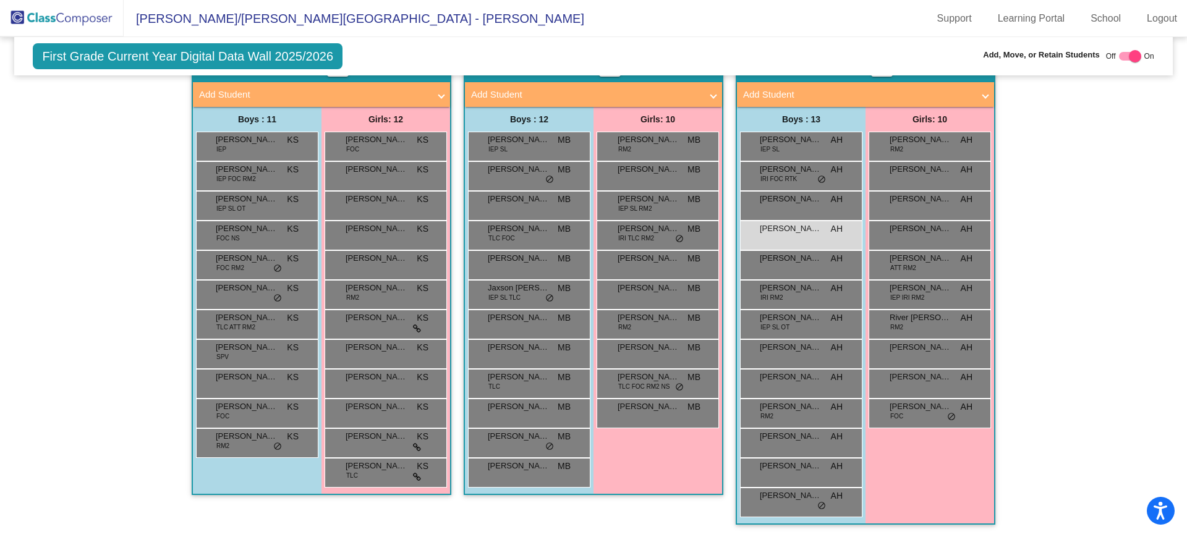
scroll to position [47, 0]
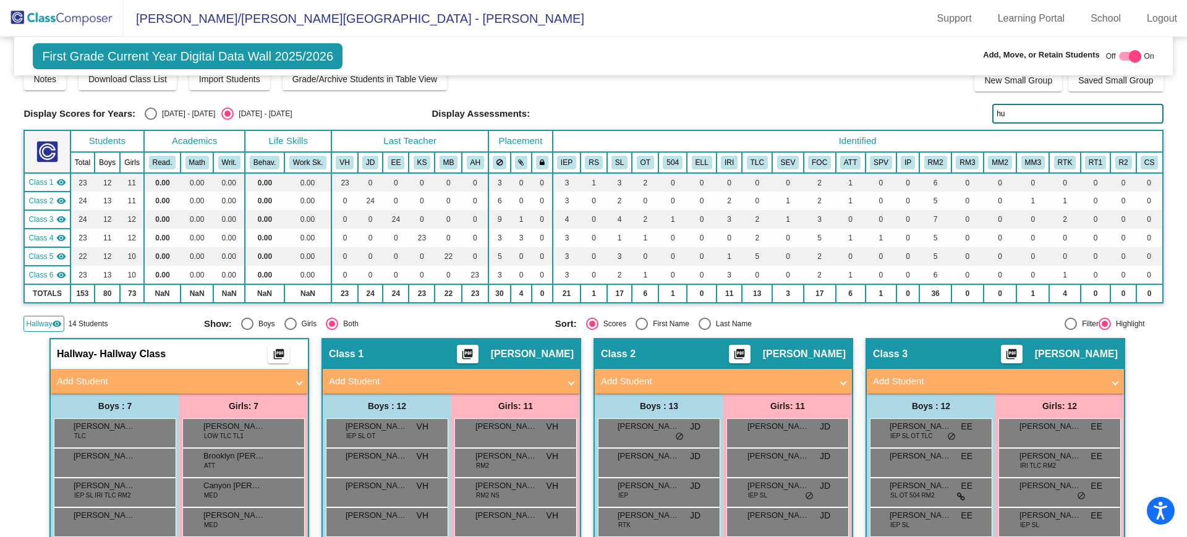
type input "h"
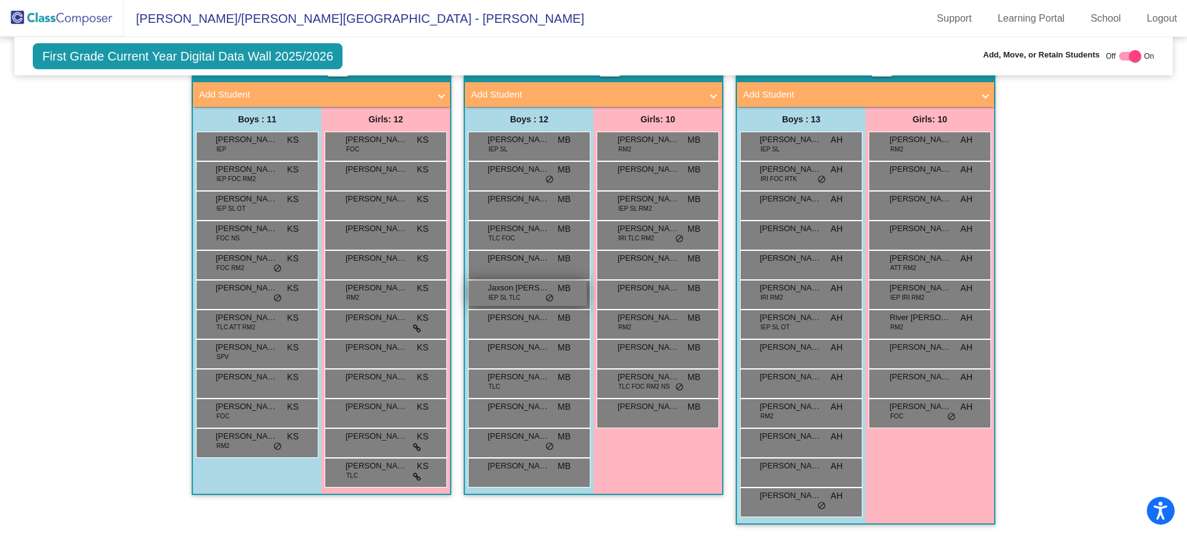
scroll to position [119, 0]
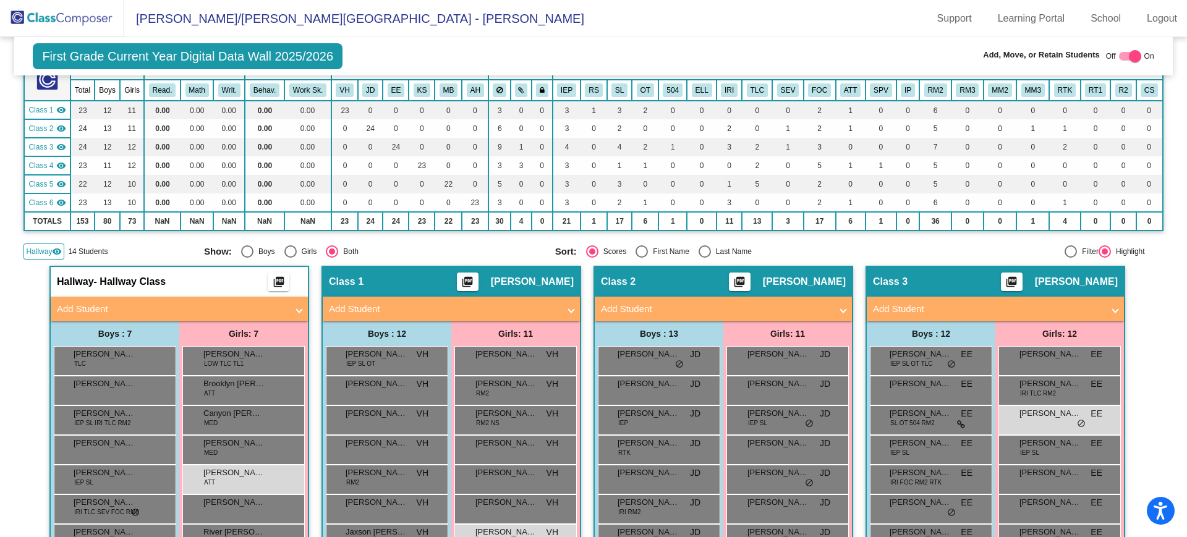
type input "n"
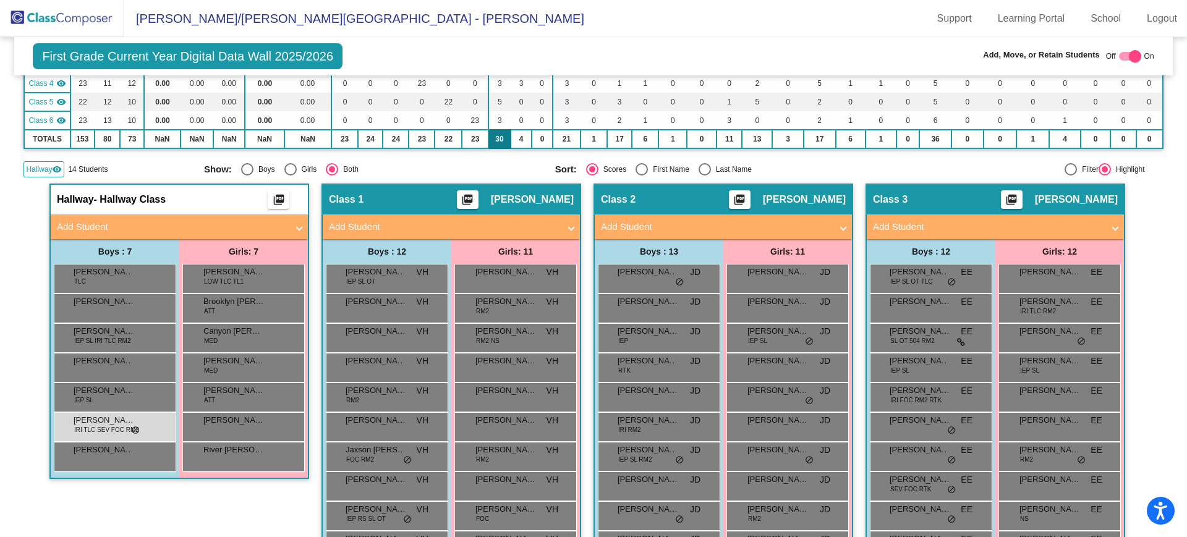
scroll to position [0, 0]
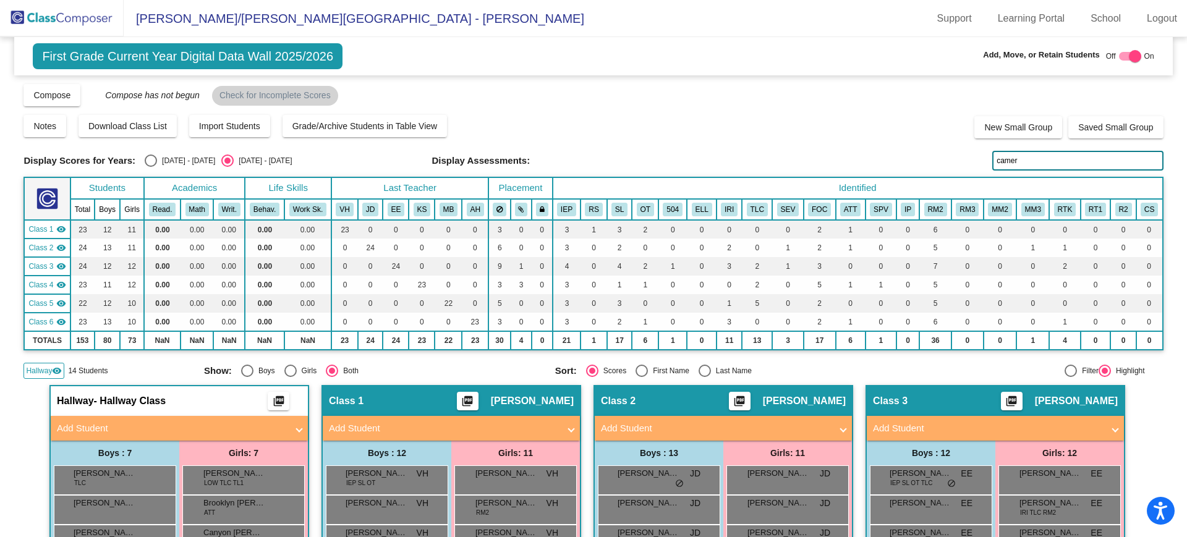
type input "camer"
